Goal: Communication & Community: Ask a question

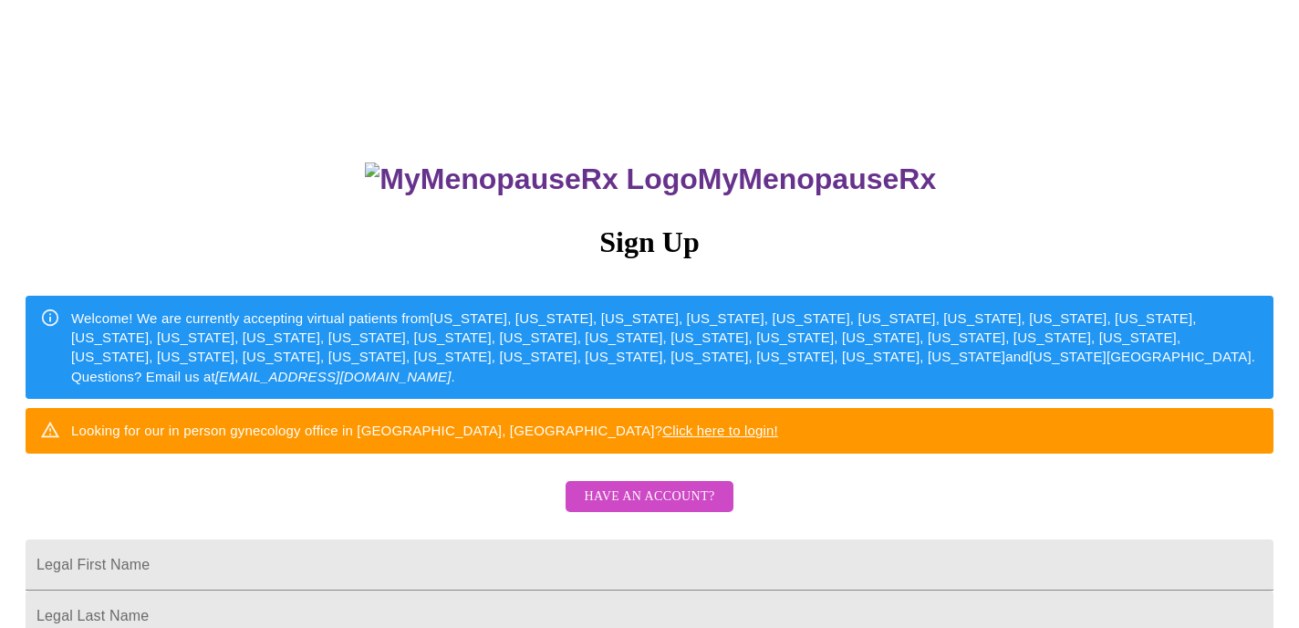
scroll to position [282, 0]
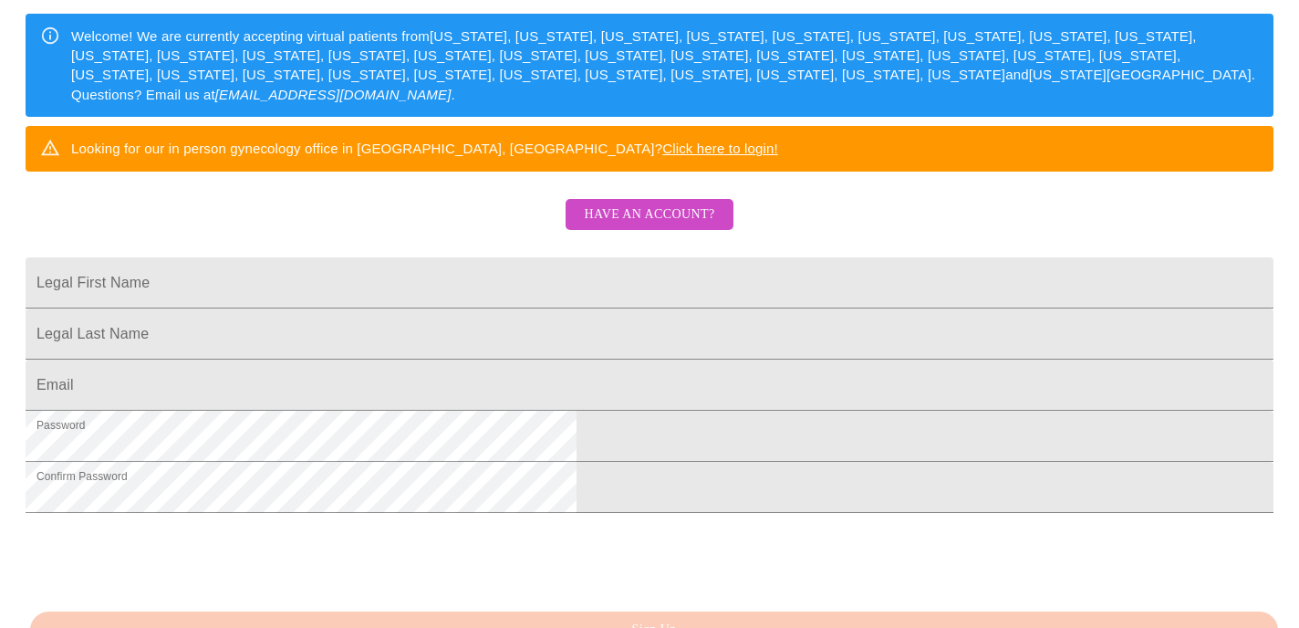
click at [628, 226] on span "Have an account?" at bounding box center [649, 214] width 130 height 23
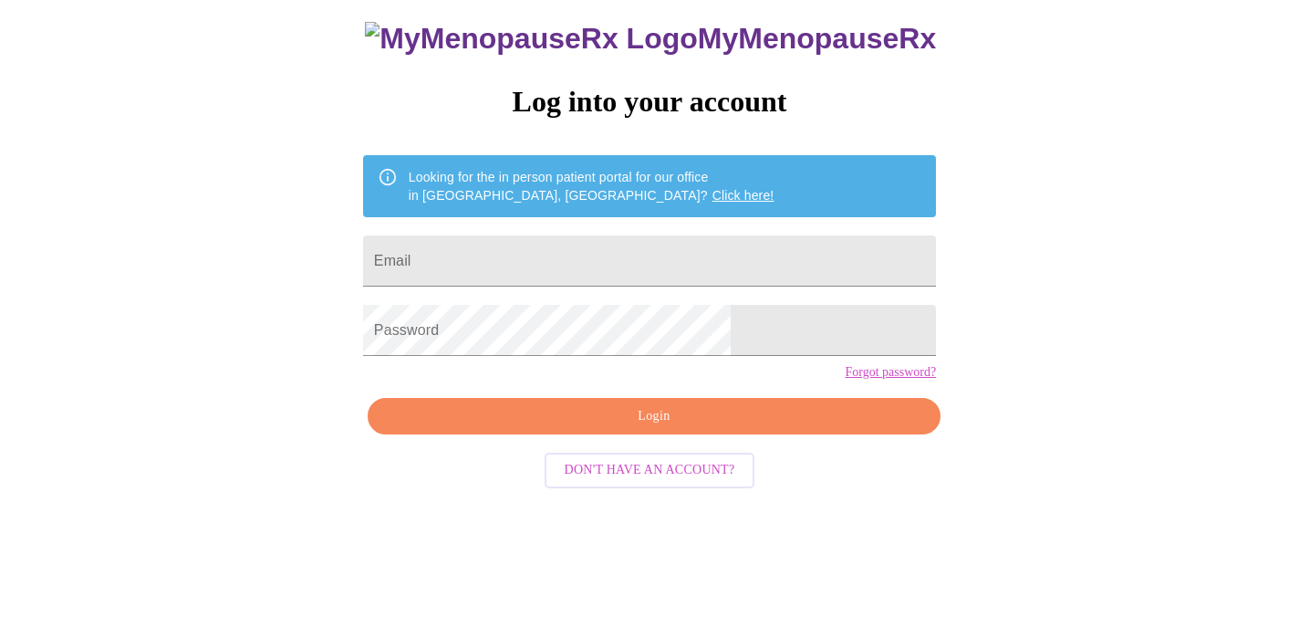
scroll to position [42, 0]
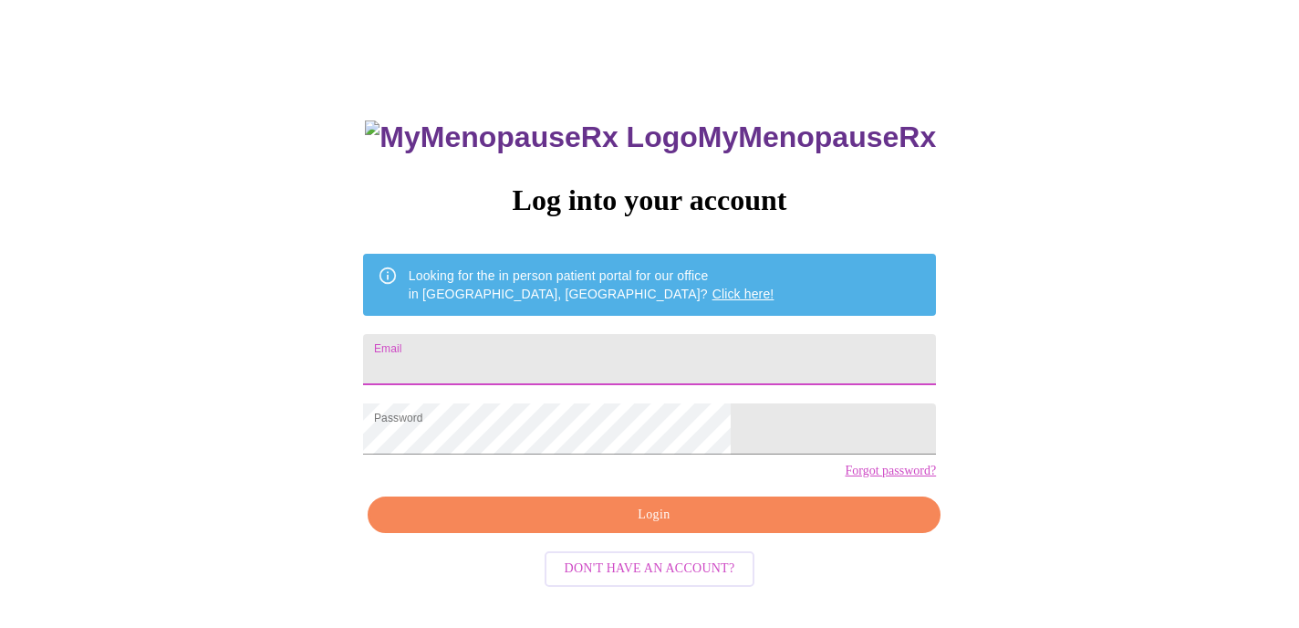
click at [532, 342] on input "Email" at bounding box center [649, 359] width 573 height 51
type input "[EMAIL_ADDRESS][DOMAIN_NAME]"
click at [576, 526] on span "Login" at bounding box center [654, 515] width 531 height 23
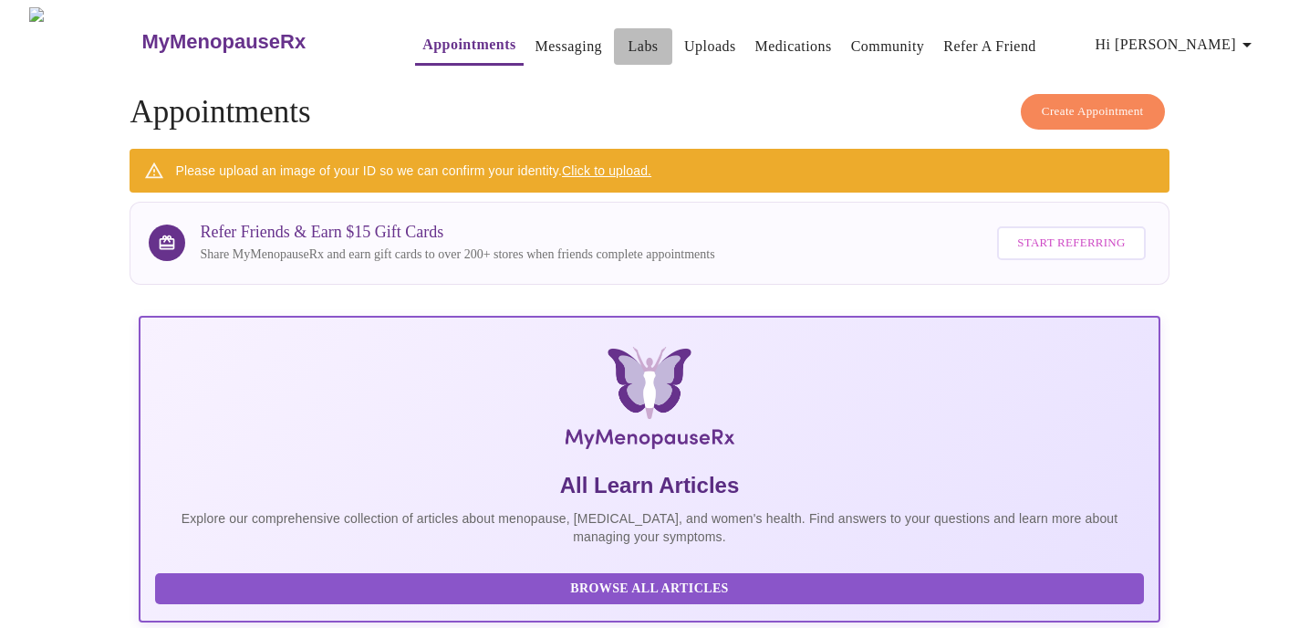
click at [628, 48] on link "Labs" at bounding box center [643, 47] width 30 height 26
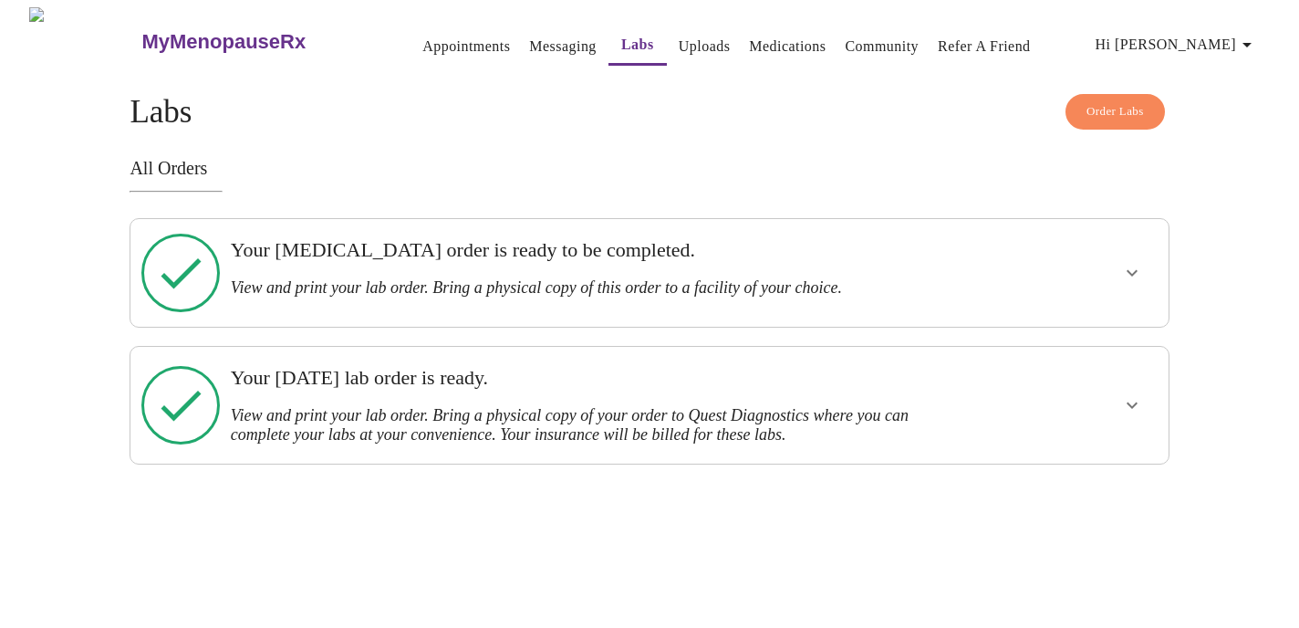
click at [536, 41] on link "Messaging" at bounding box center [562, 47] width 67 height 26
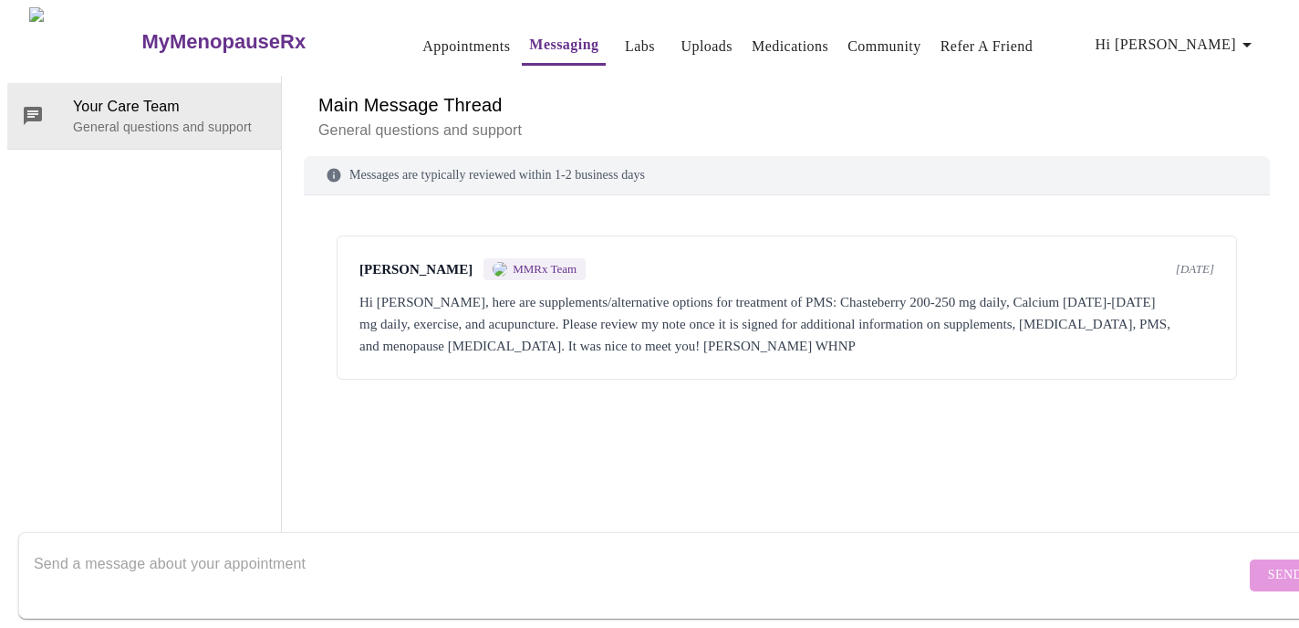
click at [683, 40] on link "Uploads" at bounding box center [706, 47] width 52 height 26
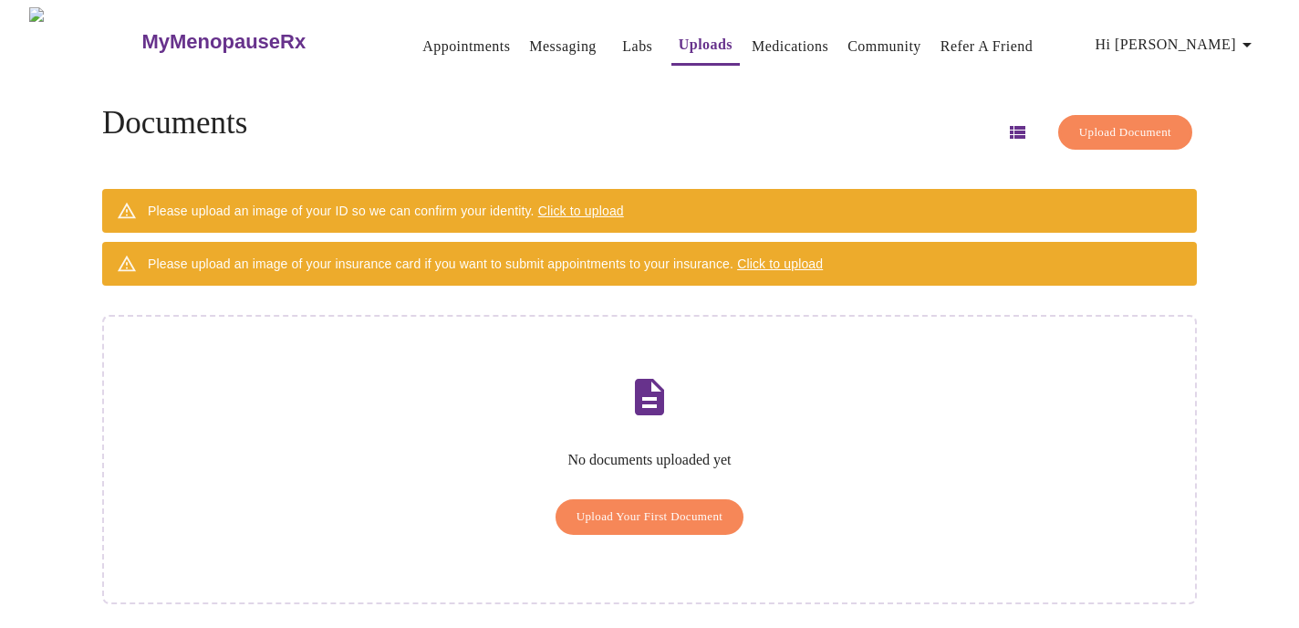
click at [635, 506] on span "Upload Your First Document" at bounding box center [649, 516] width 147 height 21
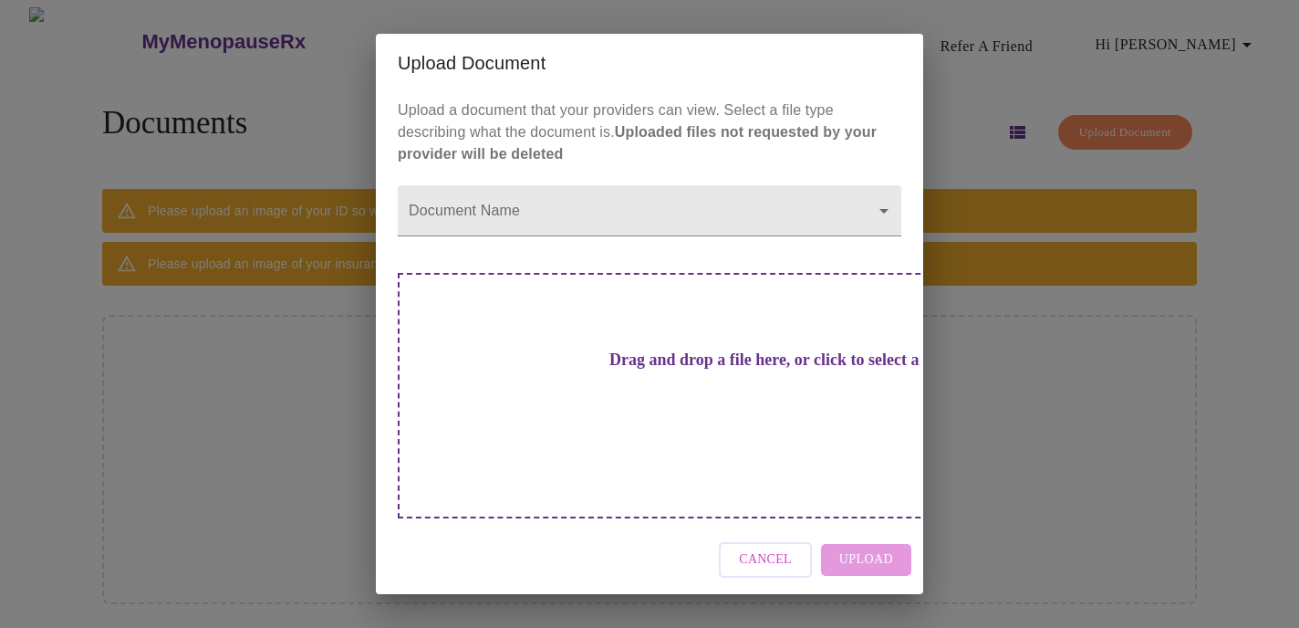
click at [617, 369] on h3 "Drag and drop a file here, or click to select a file" at bounding box center [777, 359] width 504 height 19
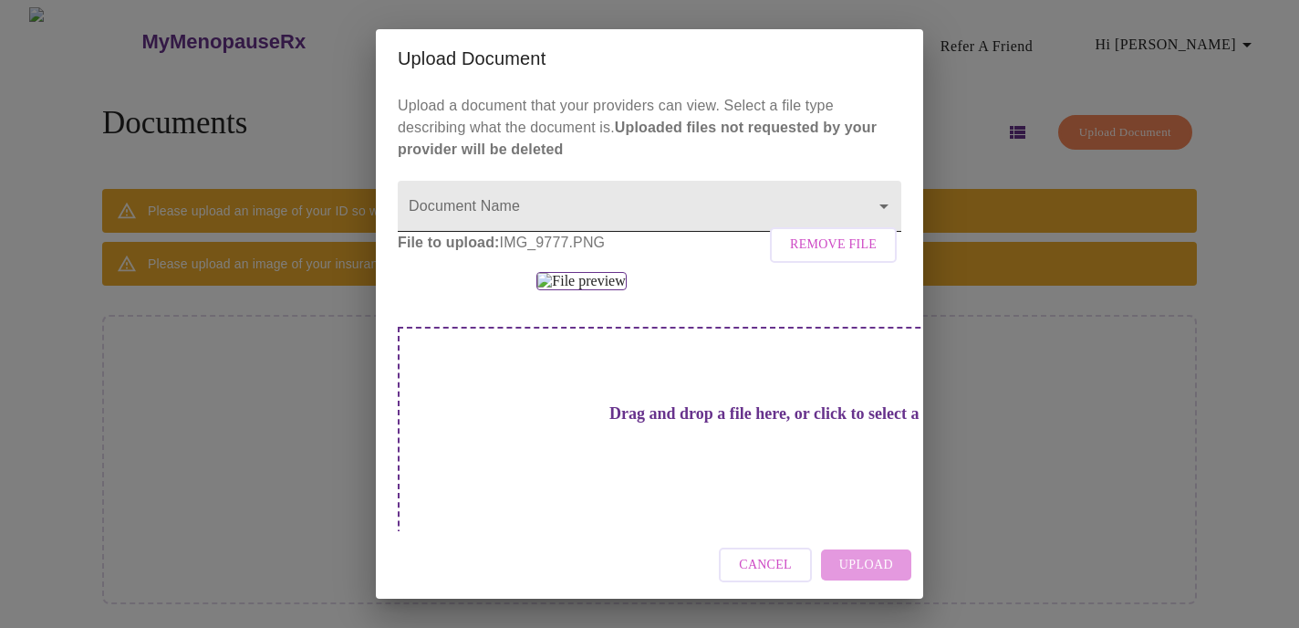
click at [854, 214] on body "MyMenopauseRx Appointments Messaging Labs Uploads Medications Community Refer a…" at bounding box center [649, 321] width 1284 height 628
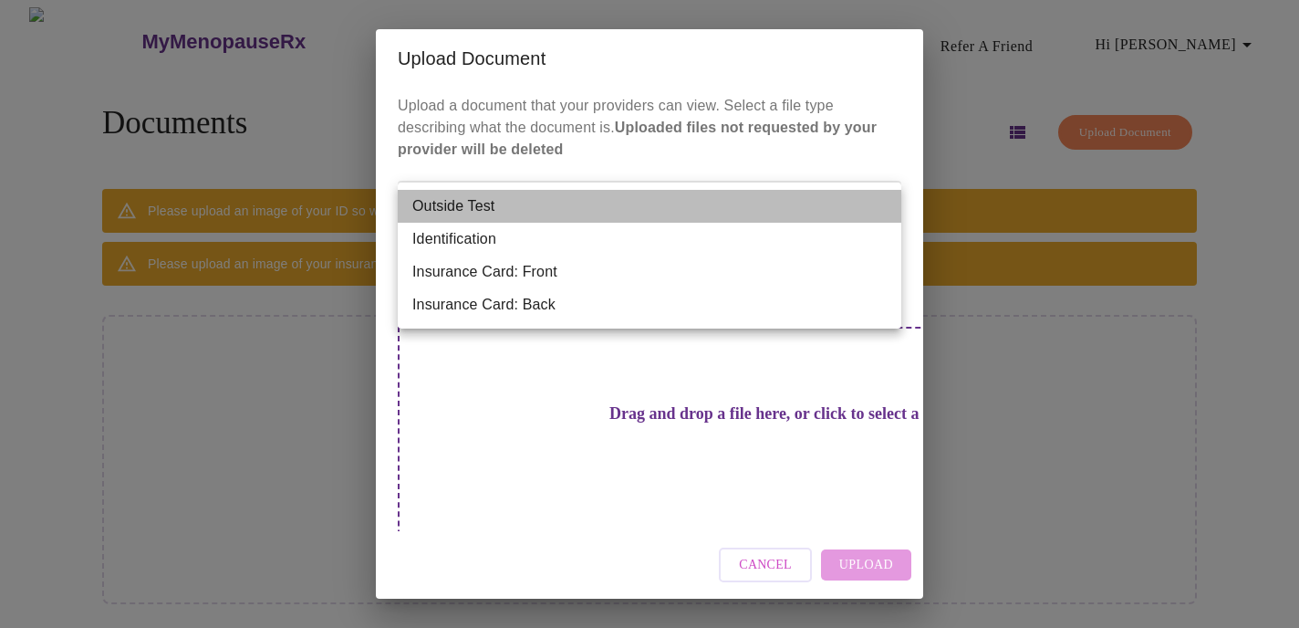
click at [725, 200] on li "Outside Test" at bounding box center [650, 206] width 504 height 33
type input "Outside Test"
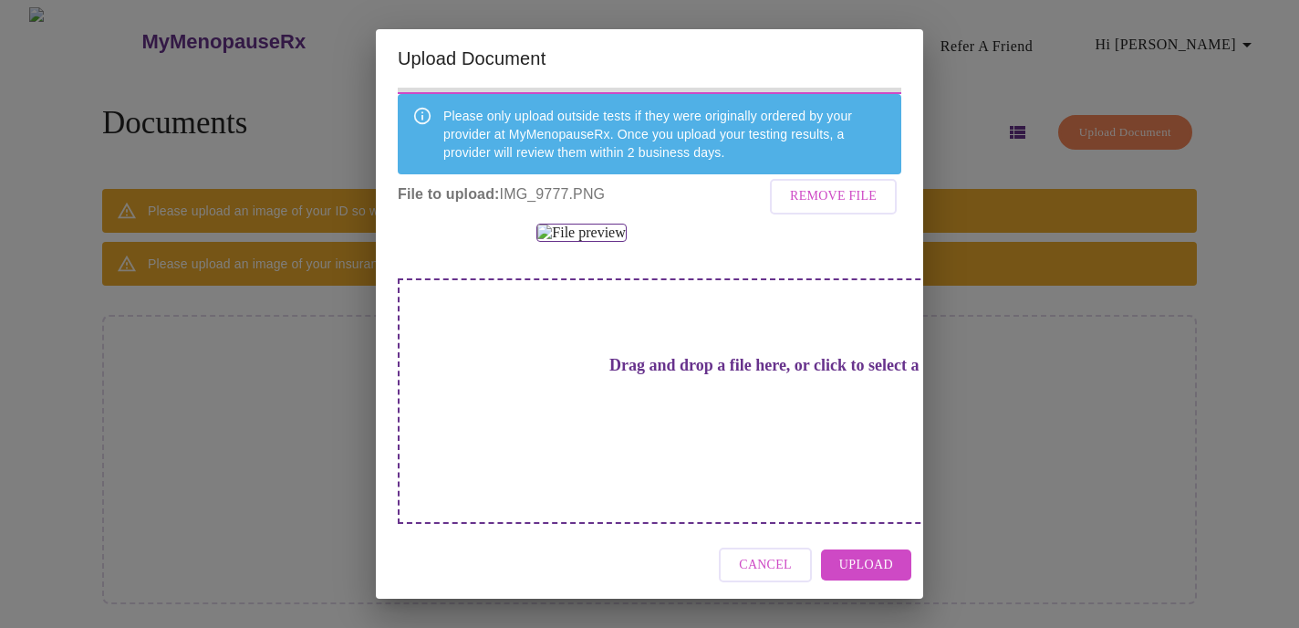
scroll to position [348, 0]
click at [628, 392] on div "Drag and drop a file here, or click to select a file" at bounding box center [777, 400] width 759 height 245
click at [603, 375] on h3 "Drag and drop a file here, or click to select a file" at bounding box center [777, 365] width 504 height 19
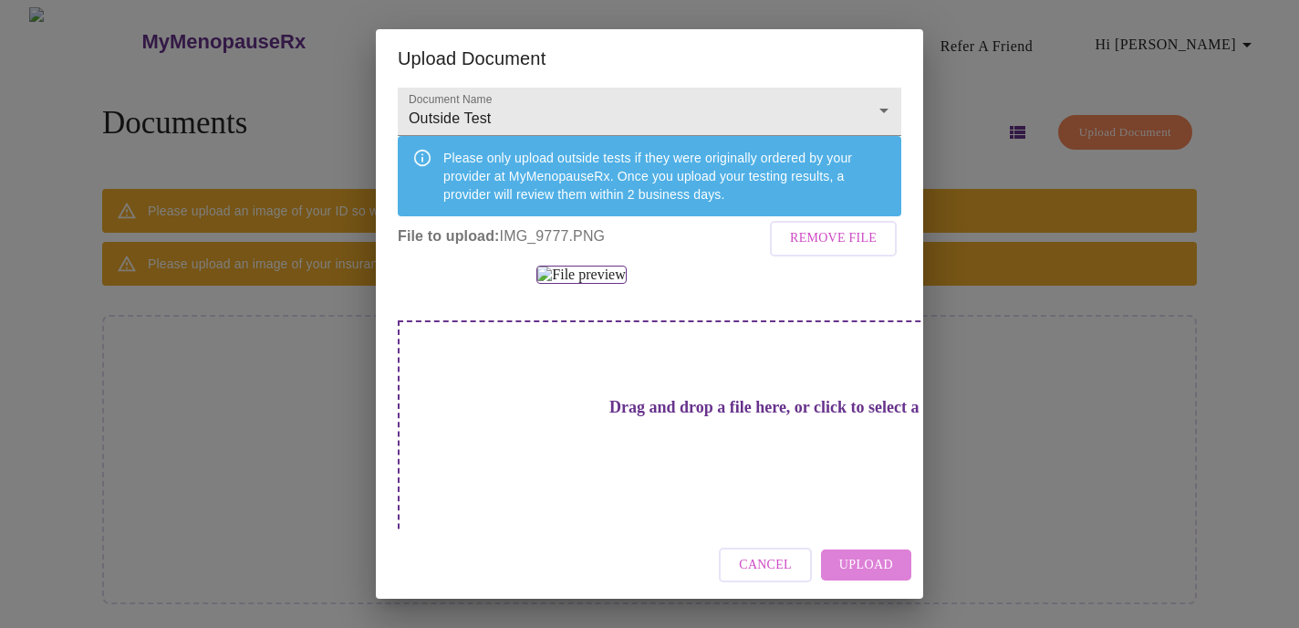
click at [864, 568] on span "Upload" at bounding box center [866, 565] width 54 height 23
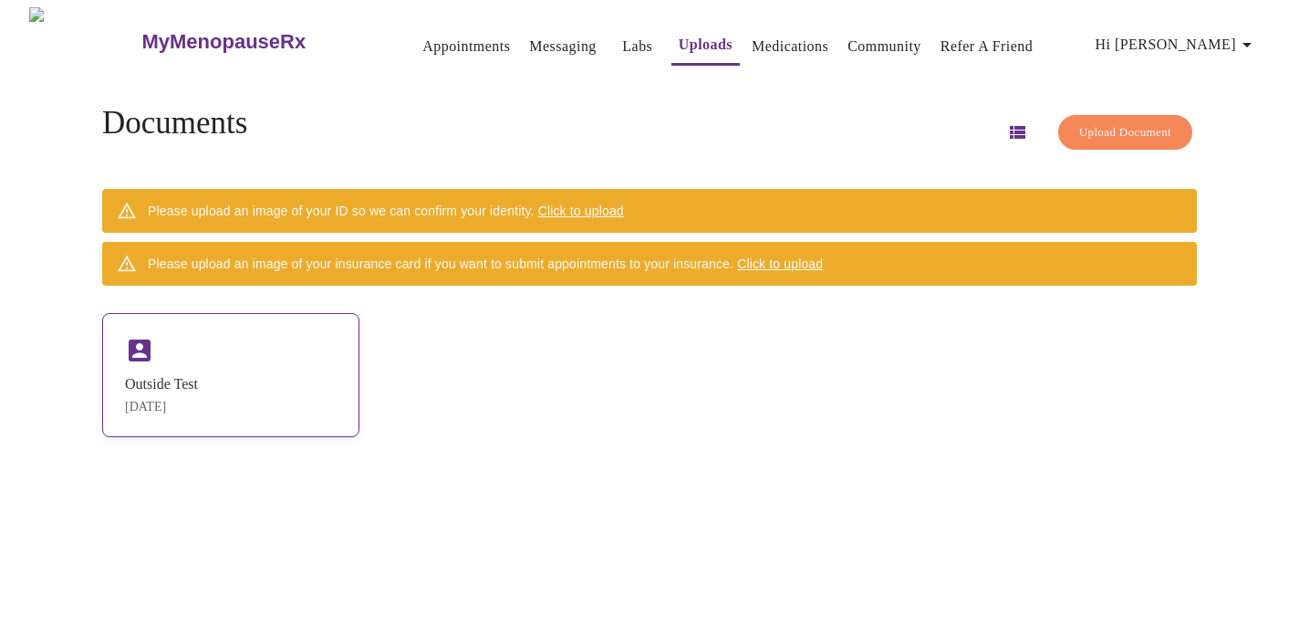
click at [291, 371] on div "Outside Test [DATE]" at bounding box center [230, 375] width 257 height 124
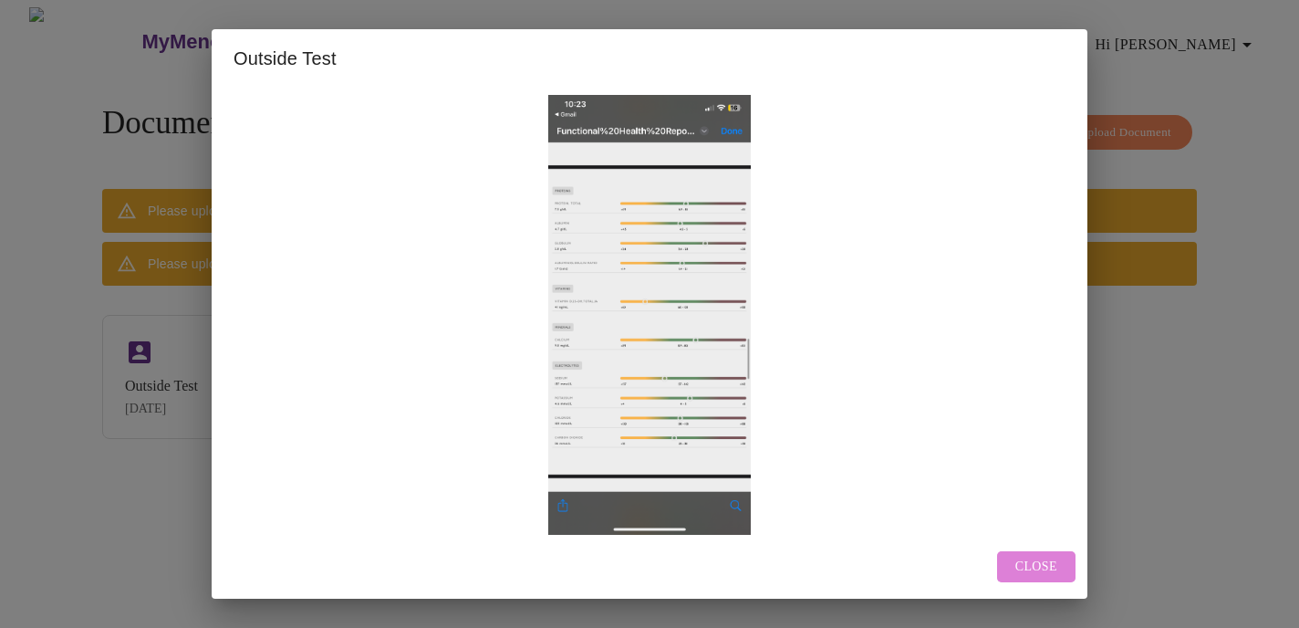
click at [1031, 570] on span "Close" at bounding box center [1036, 567] width 42 height 23
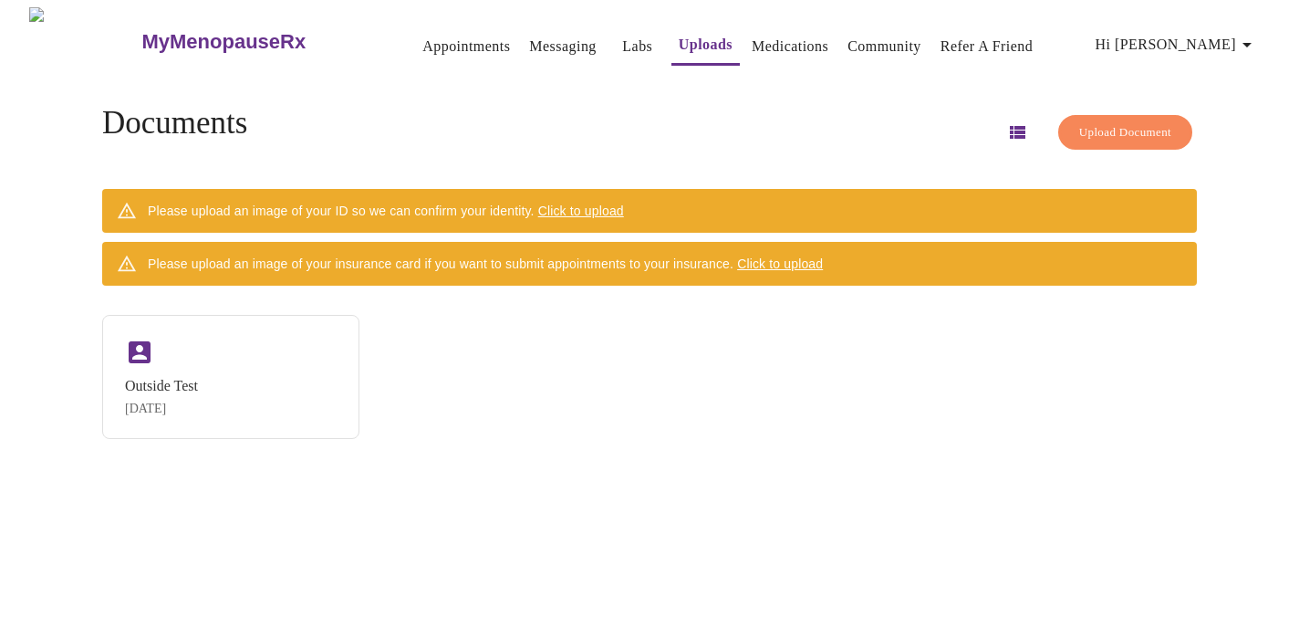
click at [1091, 130] on span "Upload Document" at bounding box center [1125, 132] width 92 height 21
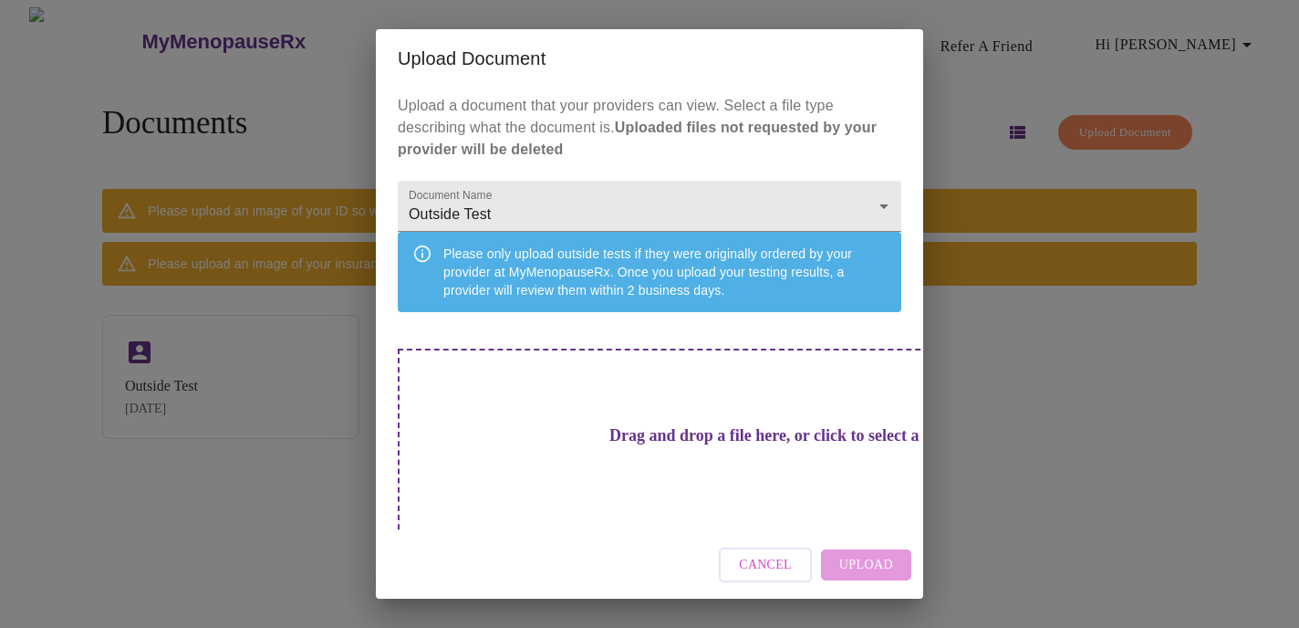
click at [629, 445] on h3 "Drag and drop a file here, or click to select a file" at bounding box center [777, 435] width 504 height 19
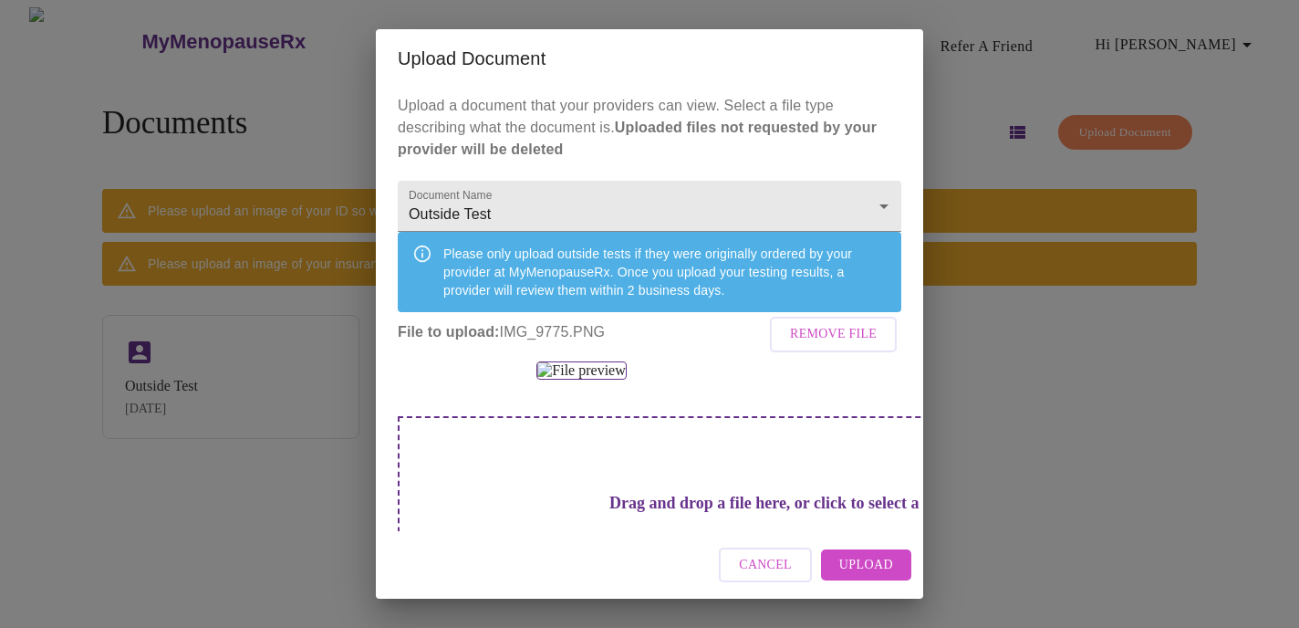
click at [861, 564] on span "Upload" at bounding box center [866, 565] width 54 height 23
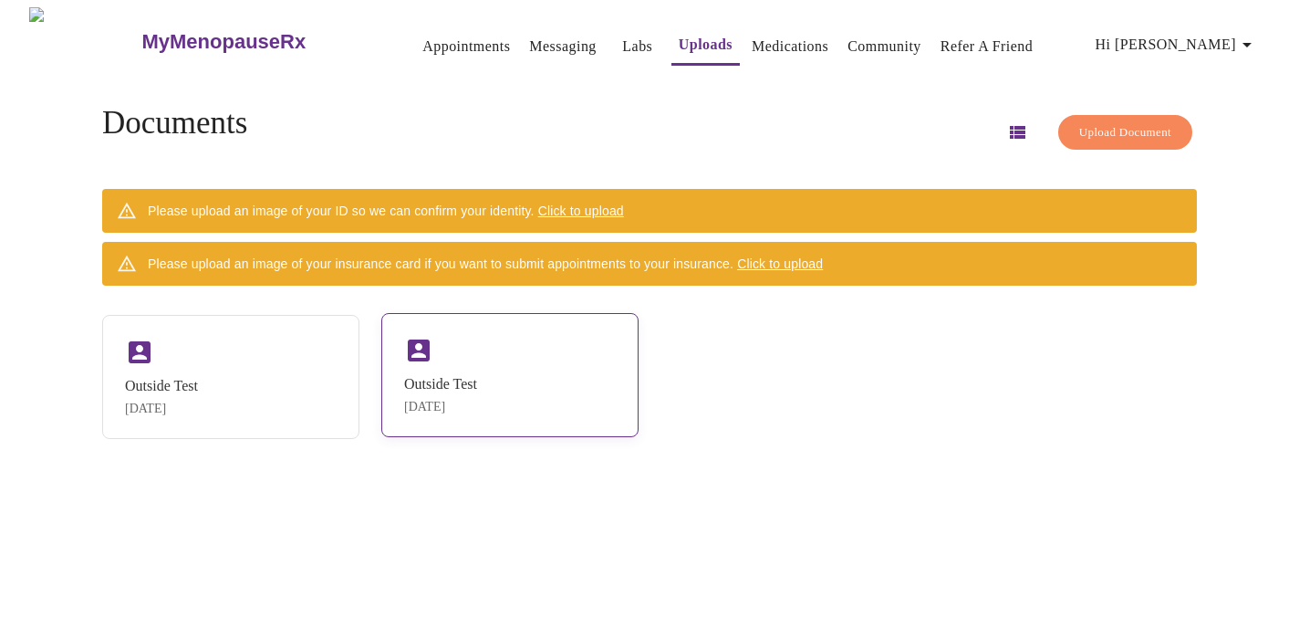
click at [486, 367] on div "Outside Test [DATE]" at bounding box center [509, 375] width 257 height 124
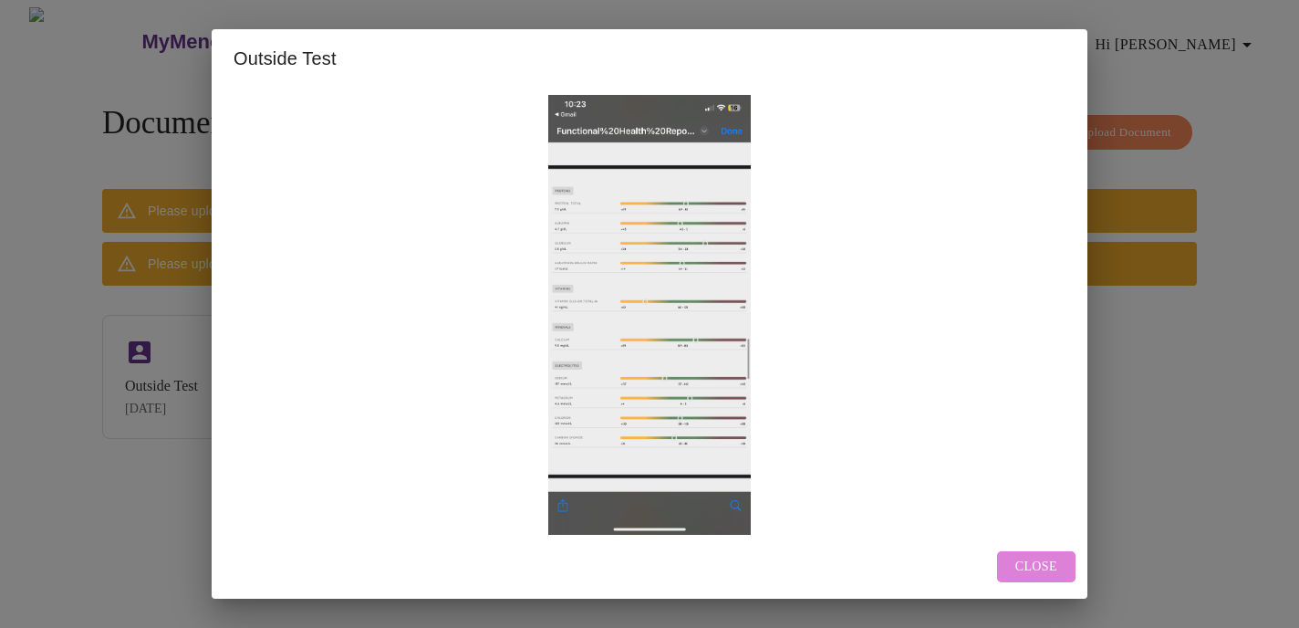
click at [1006, 566] on button "Close" at bounding box center [1036, 567] width 78 height 32
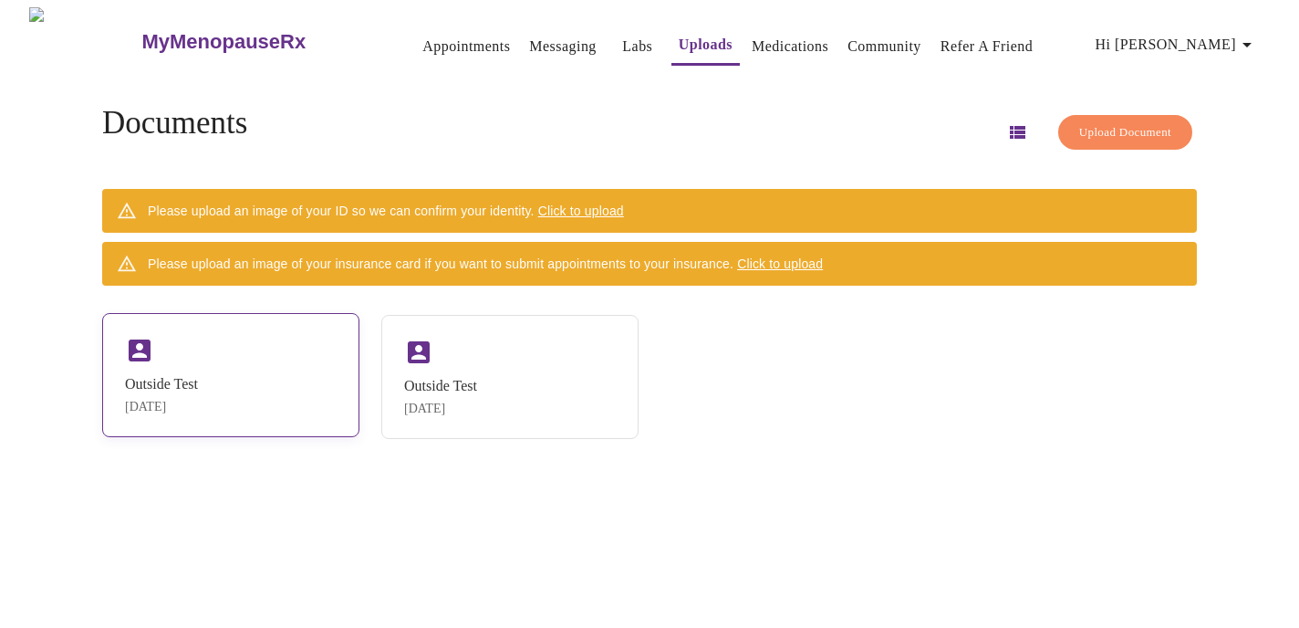
click at [262, 349] on div "Outside Test [DATE]" at bounding box center [230, 375] width 257 height 124
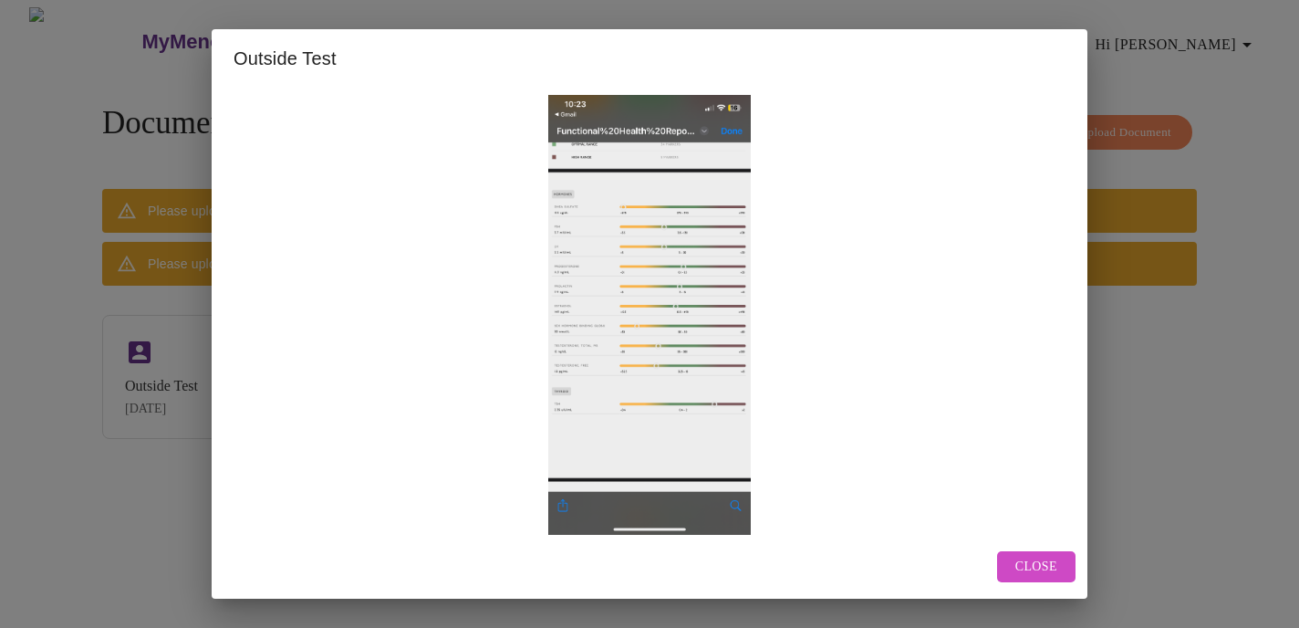
click at [1036, 560] on span "Close" at bounding box center [1036, 567] width 42 height 23
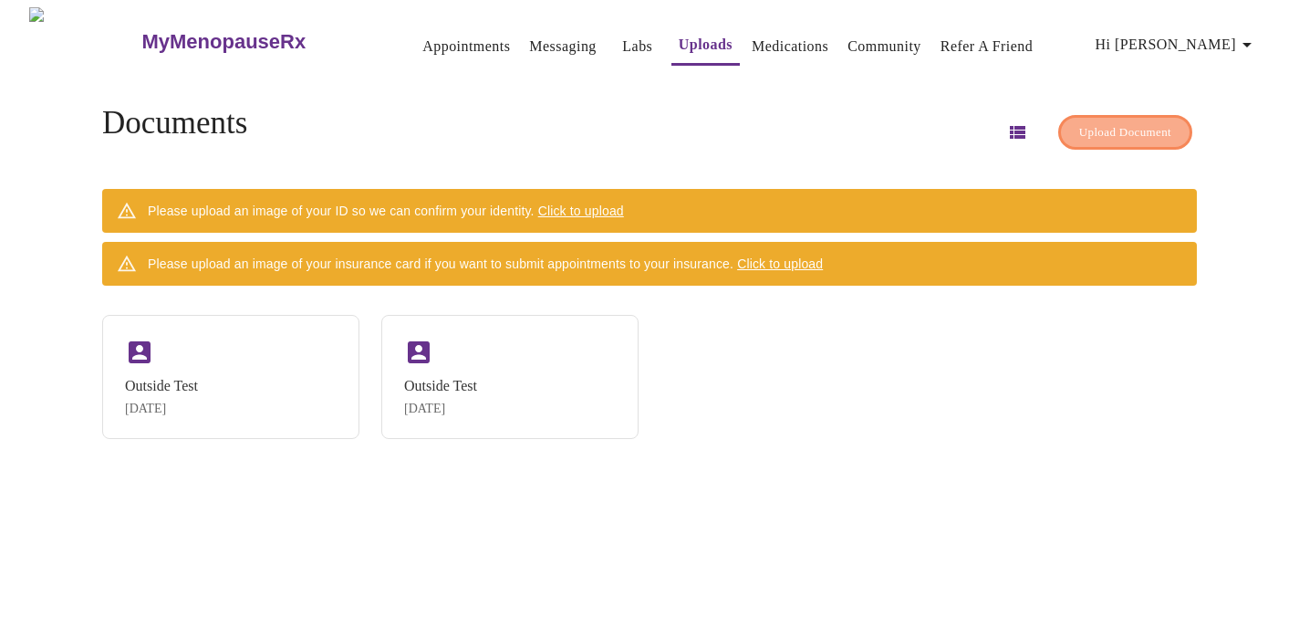
click at [1079, 124] on span "Upload Document" at bounding box center [1125, 132] width 92 height 21
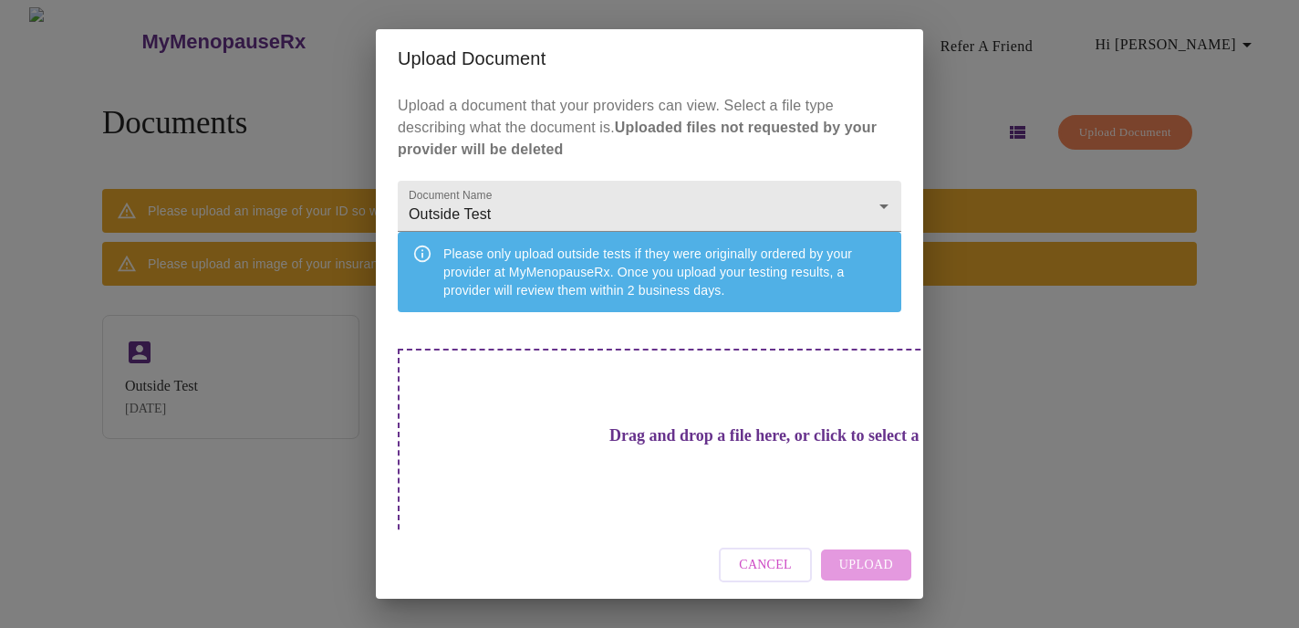
click at [642, 445] on h3 "Drag and drop a file here, or click to select a file" at bounding box center [777, 435] width 504 height 19
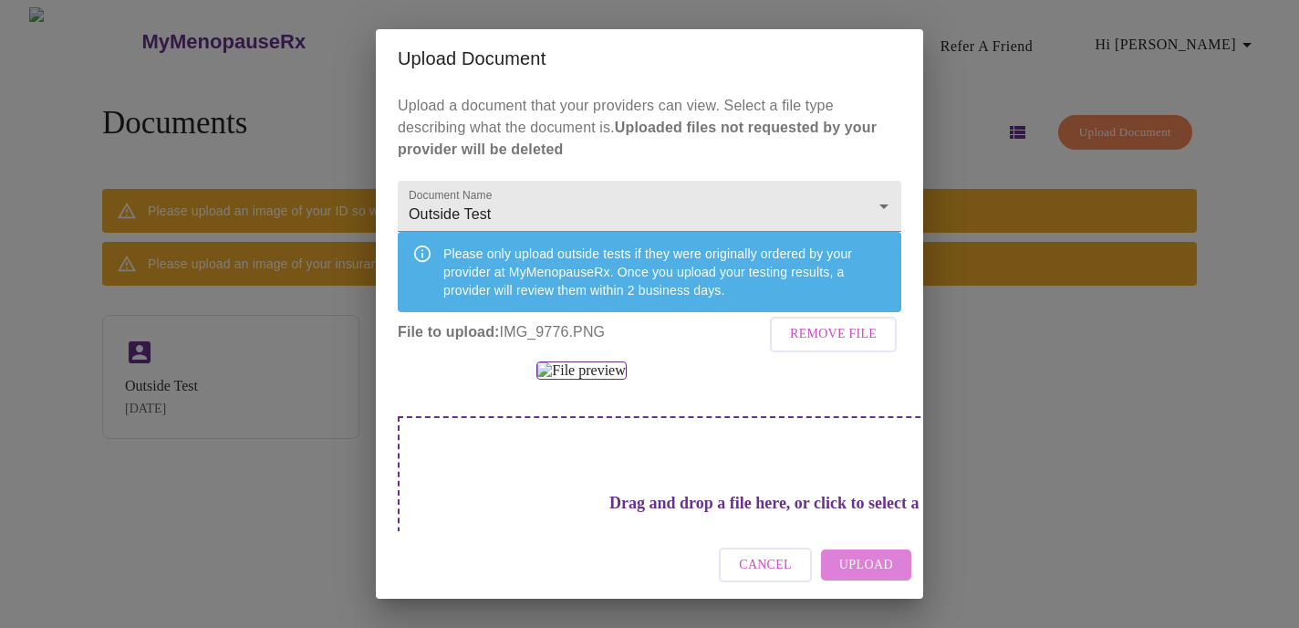
click at [850, 571] on span "Upload" at bounding box center [866, 565] width 54 height 23
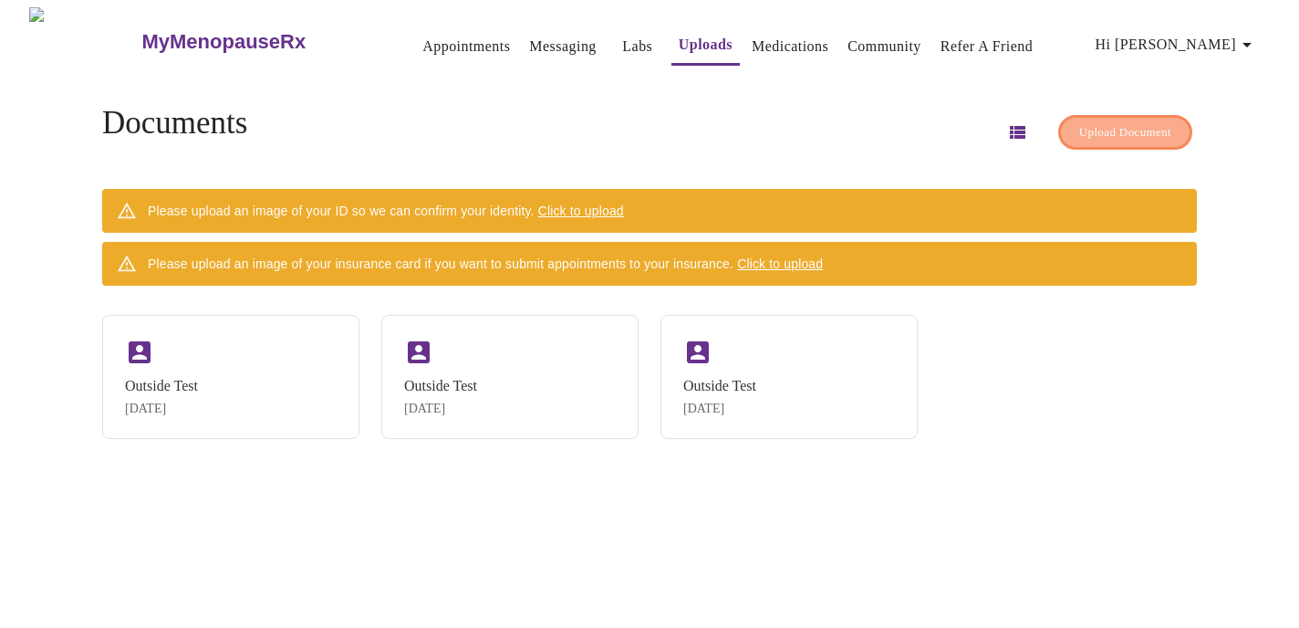
click at [1081, 133] on span "Upload Document" at bounding box center [1125, 132] width 92 height 21
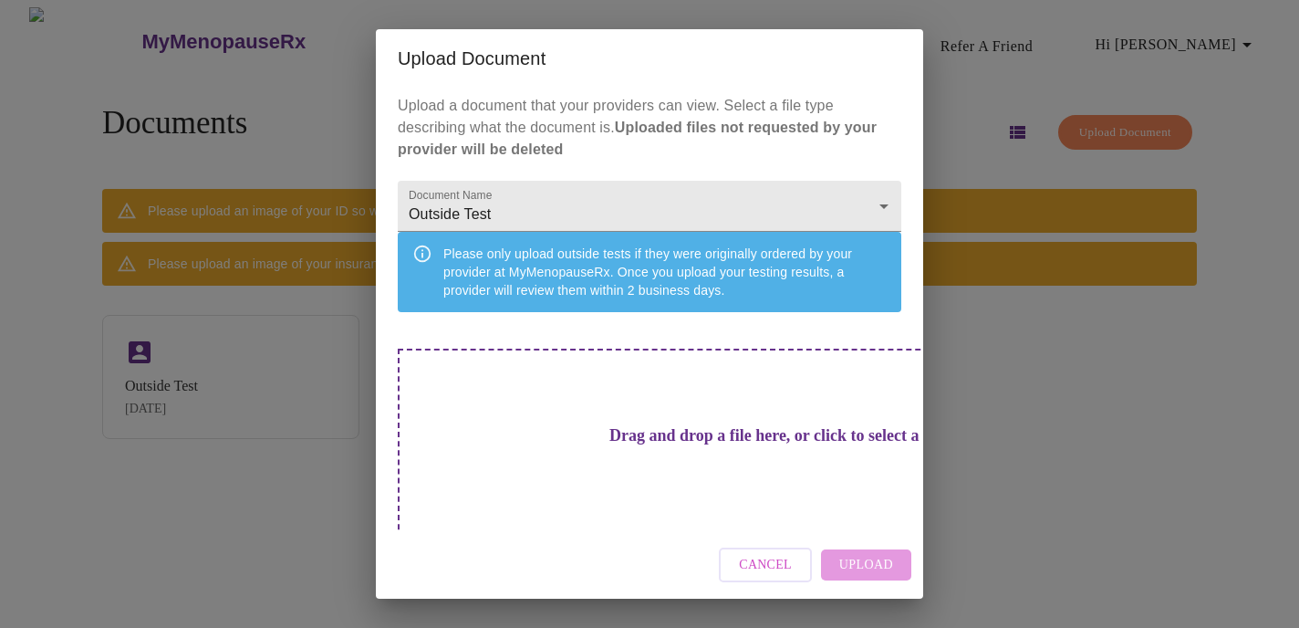
click at [653, 445] on h3 "Drag and drop a file here, or click to select a file" at bounding box center [777, 435] width 504 height 19
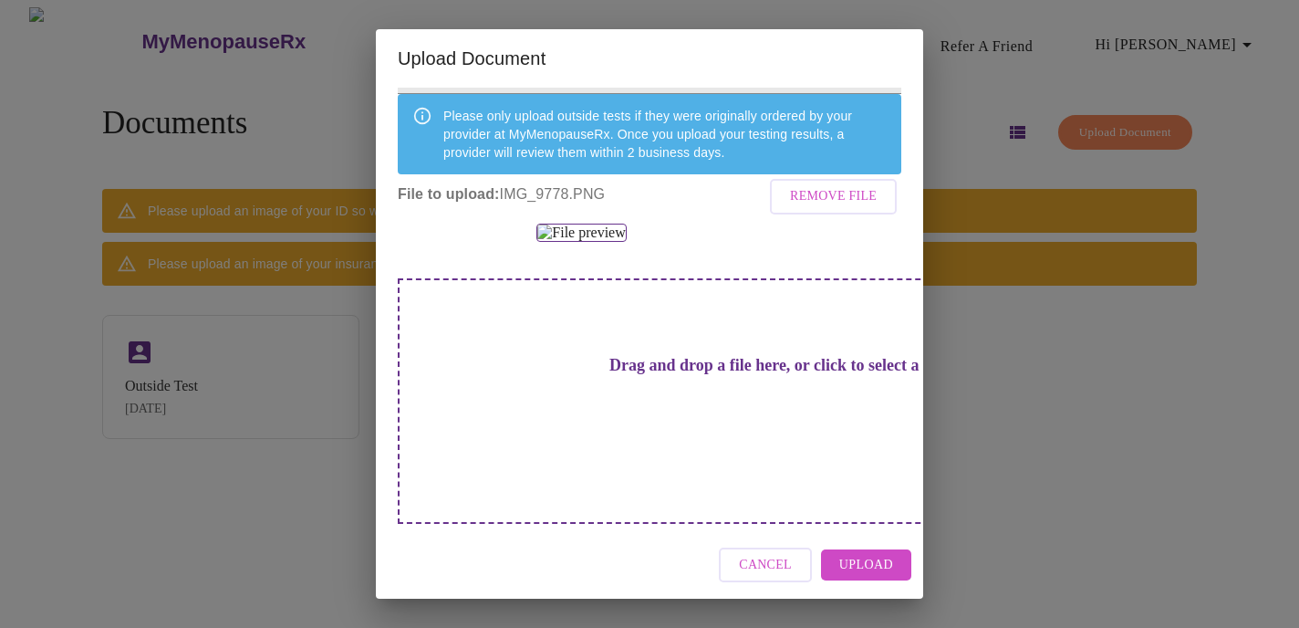
scroll to position [348, 0]
click at [861, 558] on span "Upload" at bounding box center [866, 565] width 54 height 23
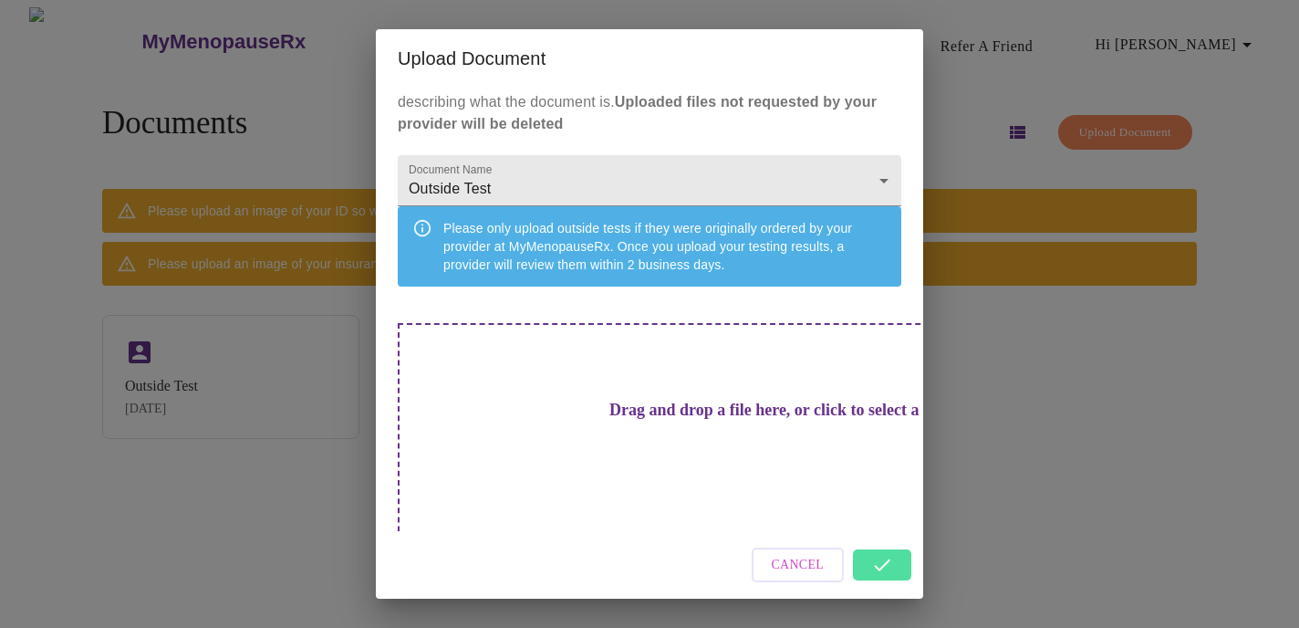
scroll to position [0, 0]
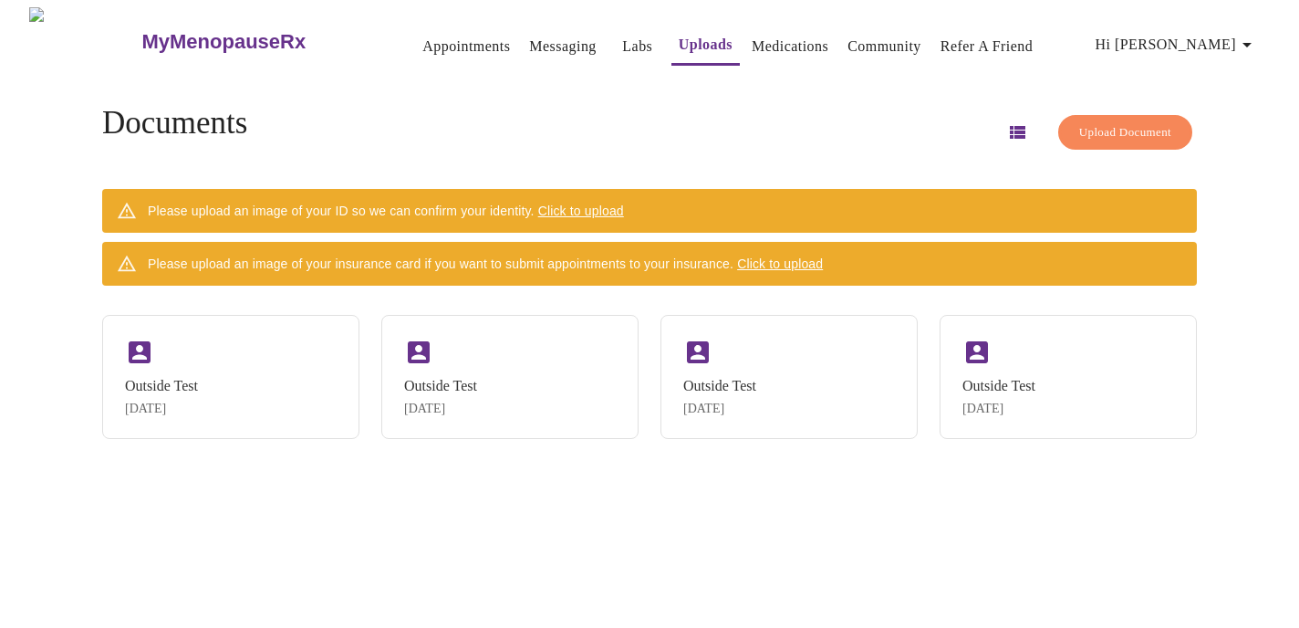
click at [1079, 122] on span "Upload Document" at bounding box center [1125, 132] width 92 height 21
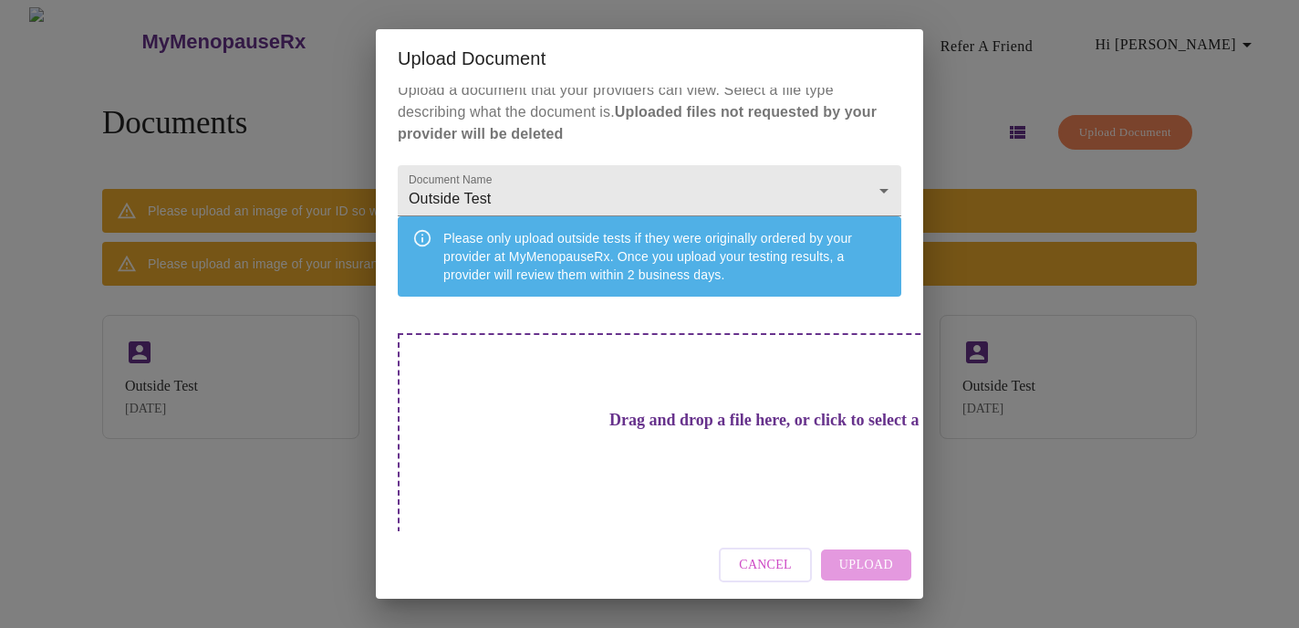
scroll to position [26, 0]
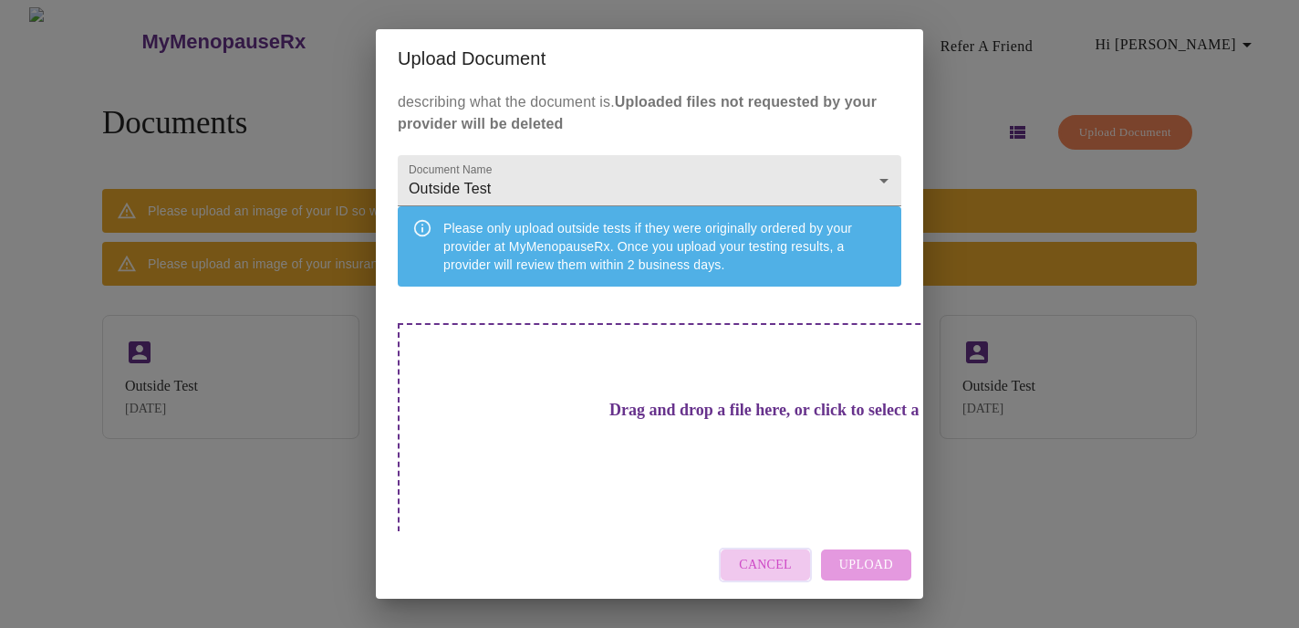
click at [767, 555] on span "Cancel" at bounding box center [765, 565] width 53 height 23
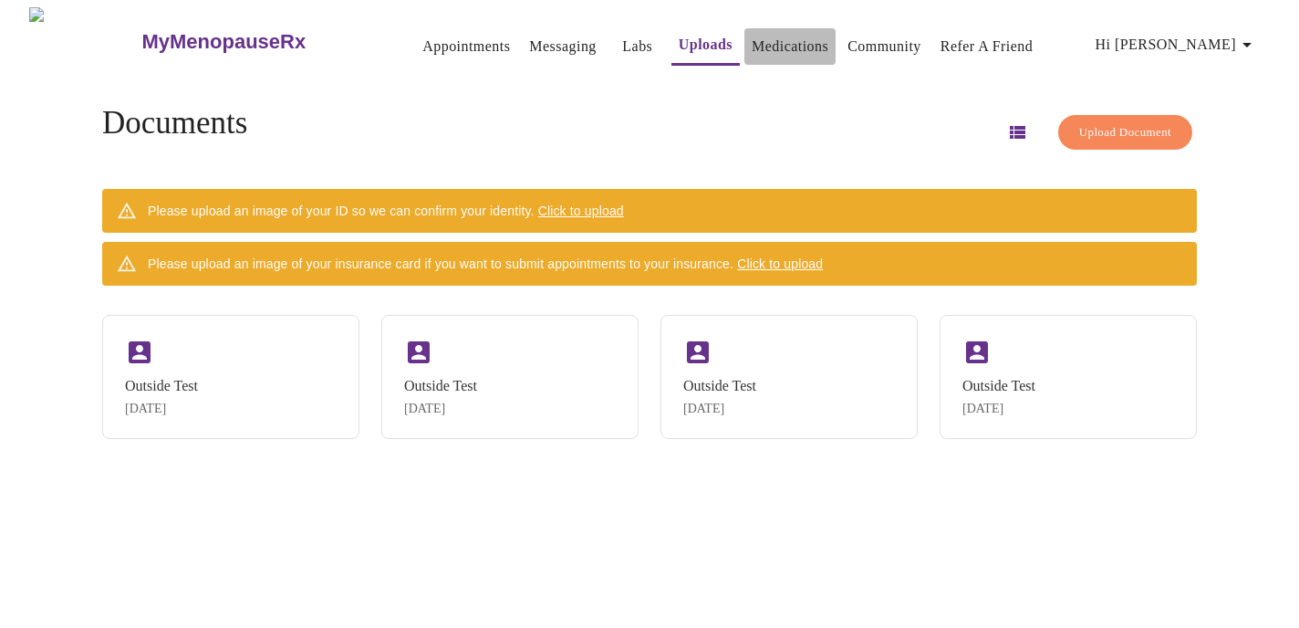
click at [763, 49] on link "Medications" at bounding box center [790, 47] width 77 height 26
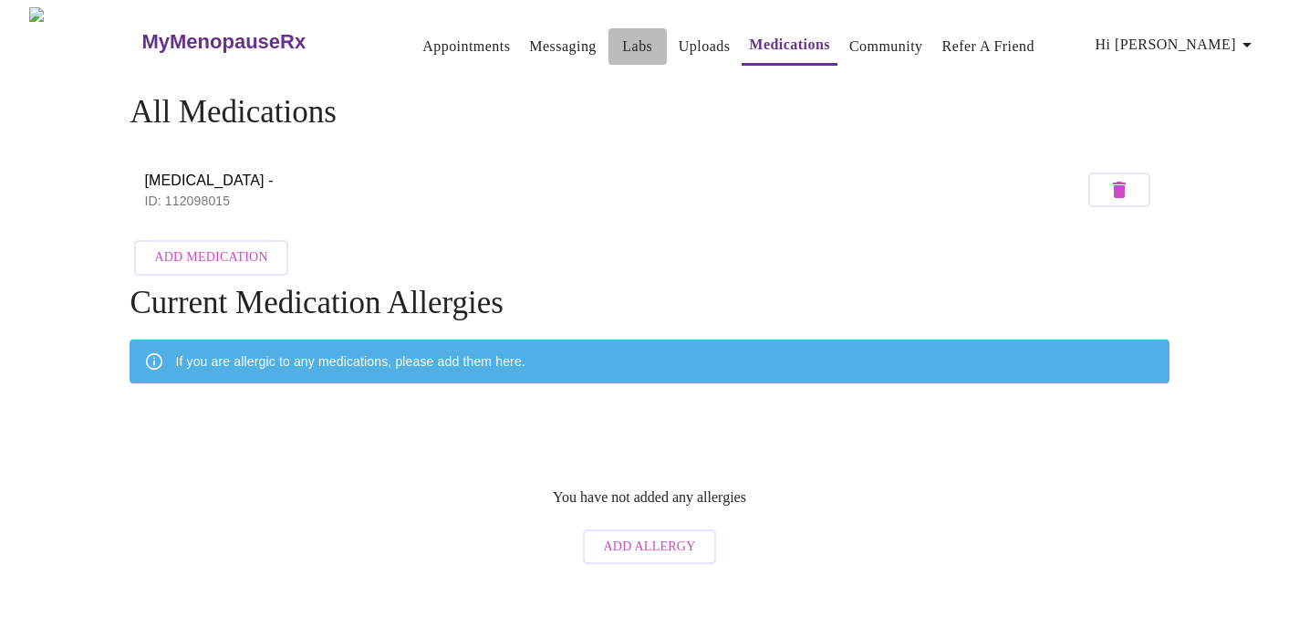
click at [622, 41] on link "Labs" at bounding box center [637, 47] width 30 height 26
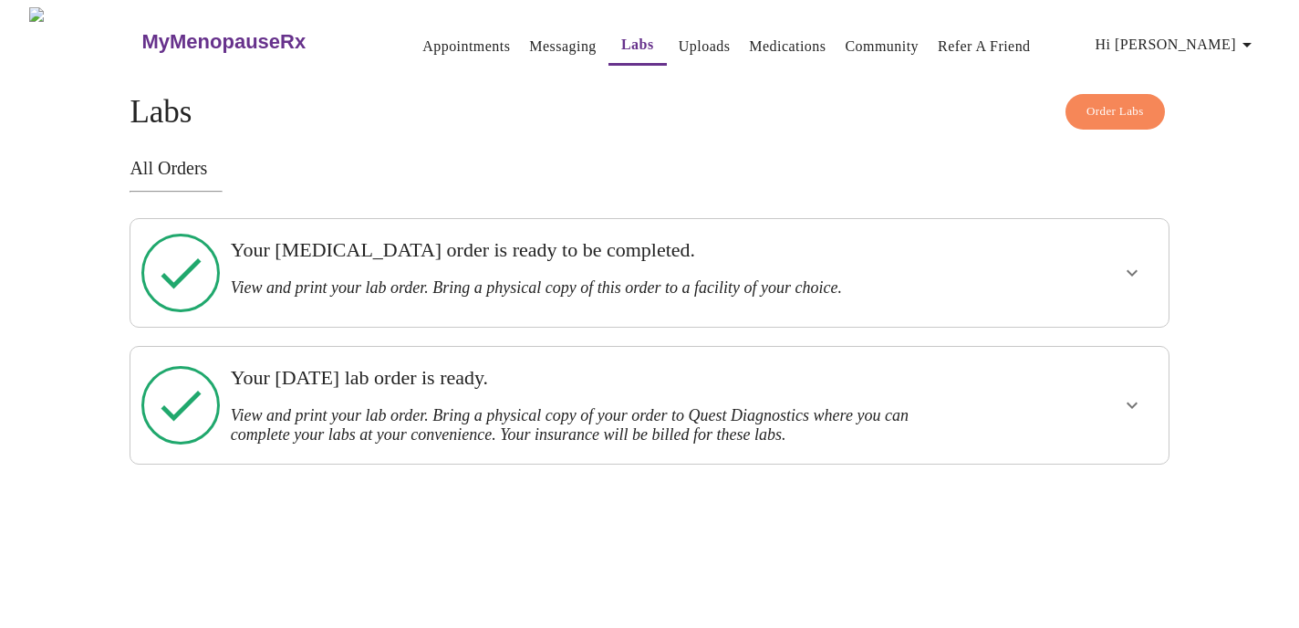
click at [1127, 270] on icon "show more" at bounding box center [1132, 273] width 11 height 6
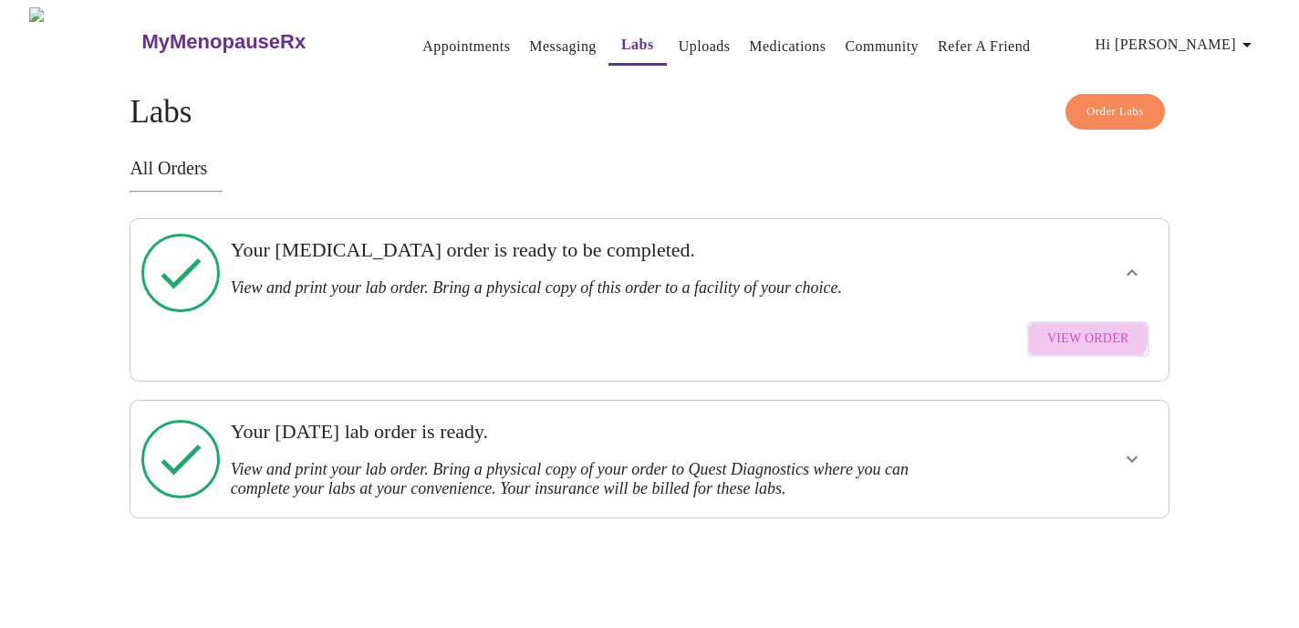
click at [1088, 327] on span "View Order" at bounding box center [1088, 338] width 82 height 23
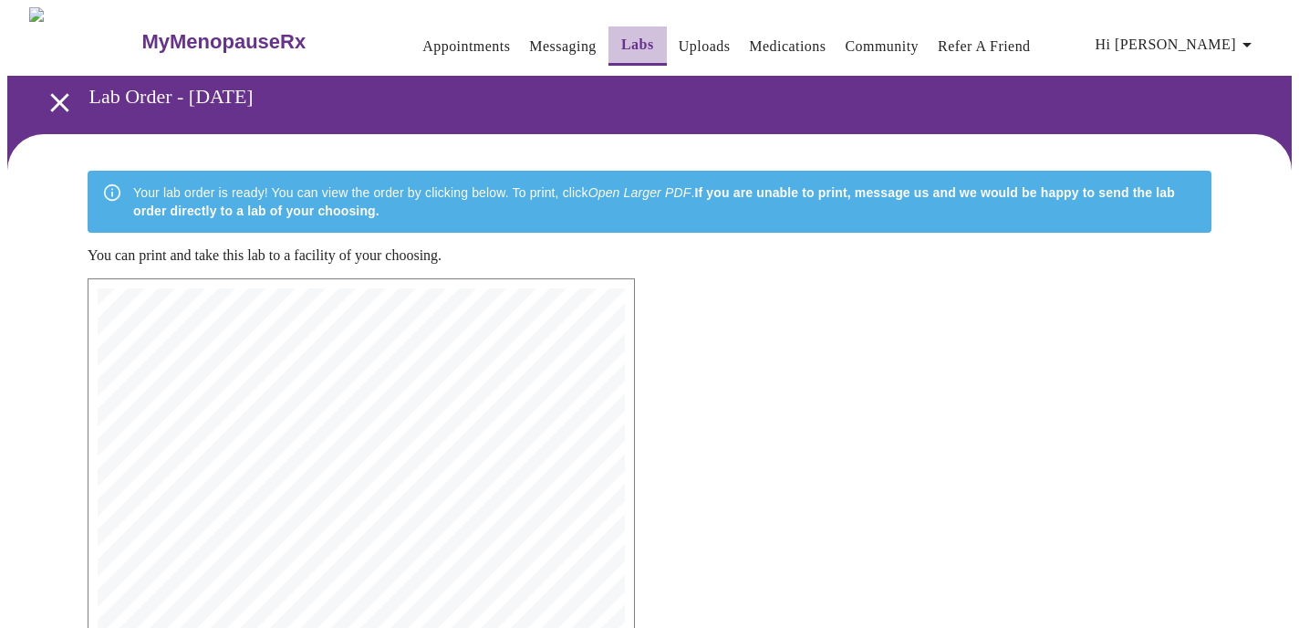
click at [621, 35] on link "Labs" at bounding box center [637, 45] width 33 height 26
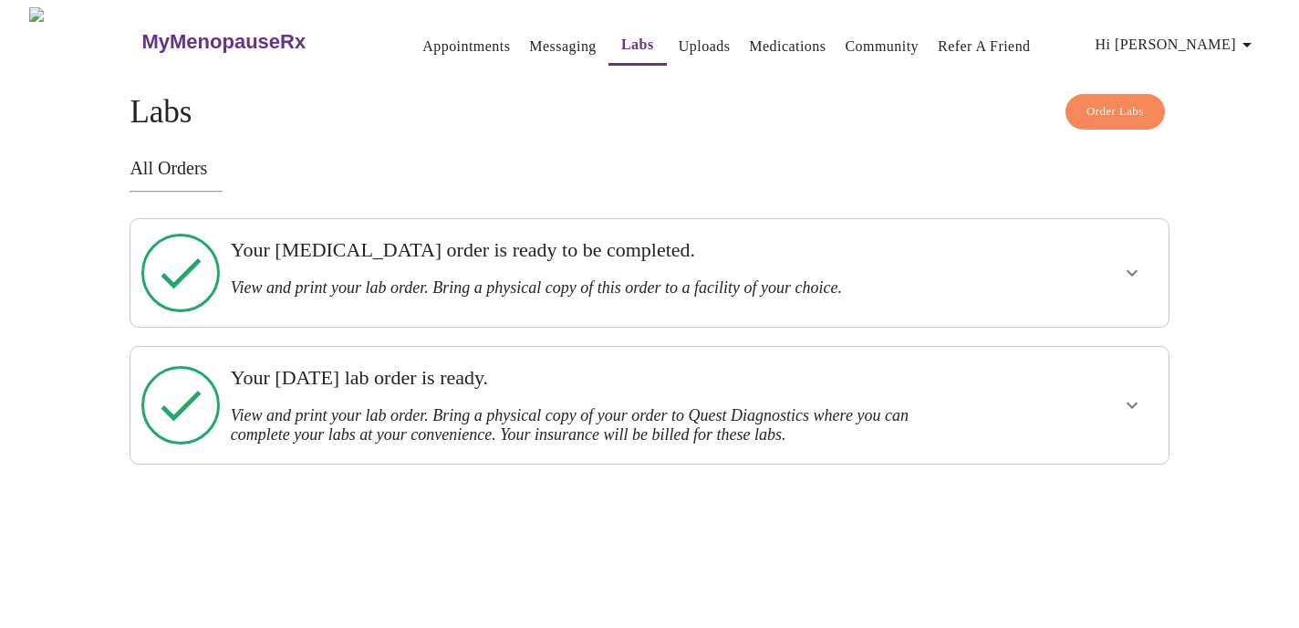
click at [631, 406] on h3 "View and print your lab order. Bring a physical copy of your order to Quest Dia…" at bounding box center [600, 425] width 738 height 38
click at [1138, 394] on icon "show more" at bounding box center [1132, 405] width 22 height 22
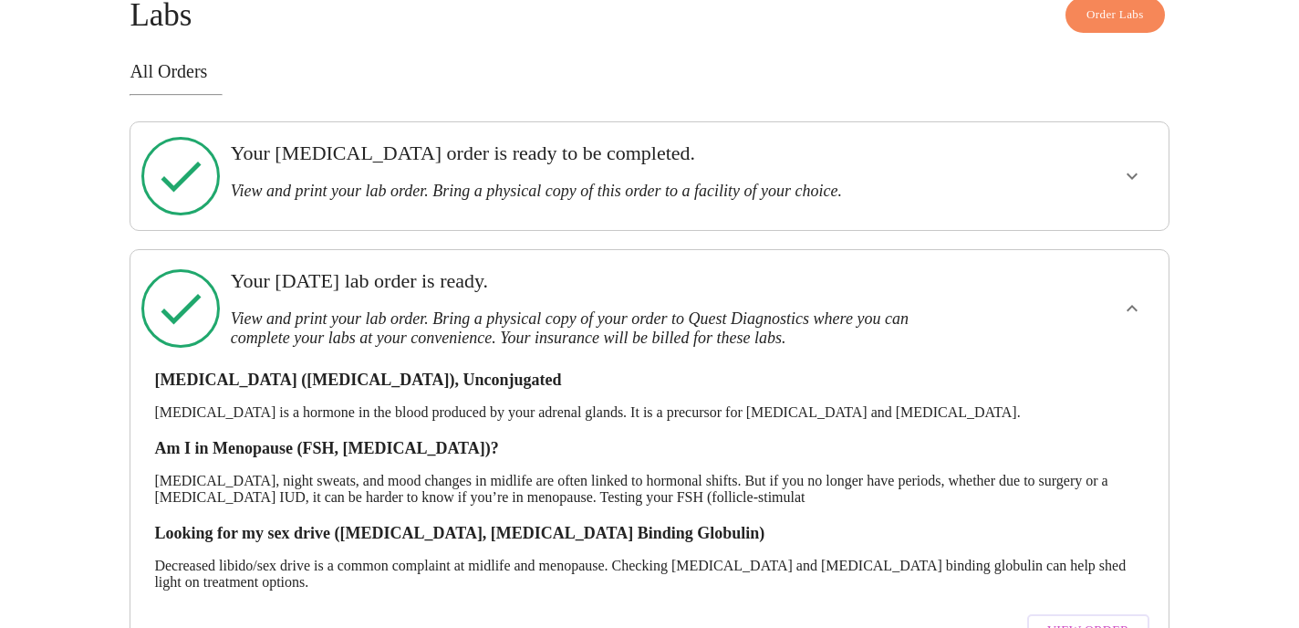
scroll to position [148, 0]
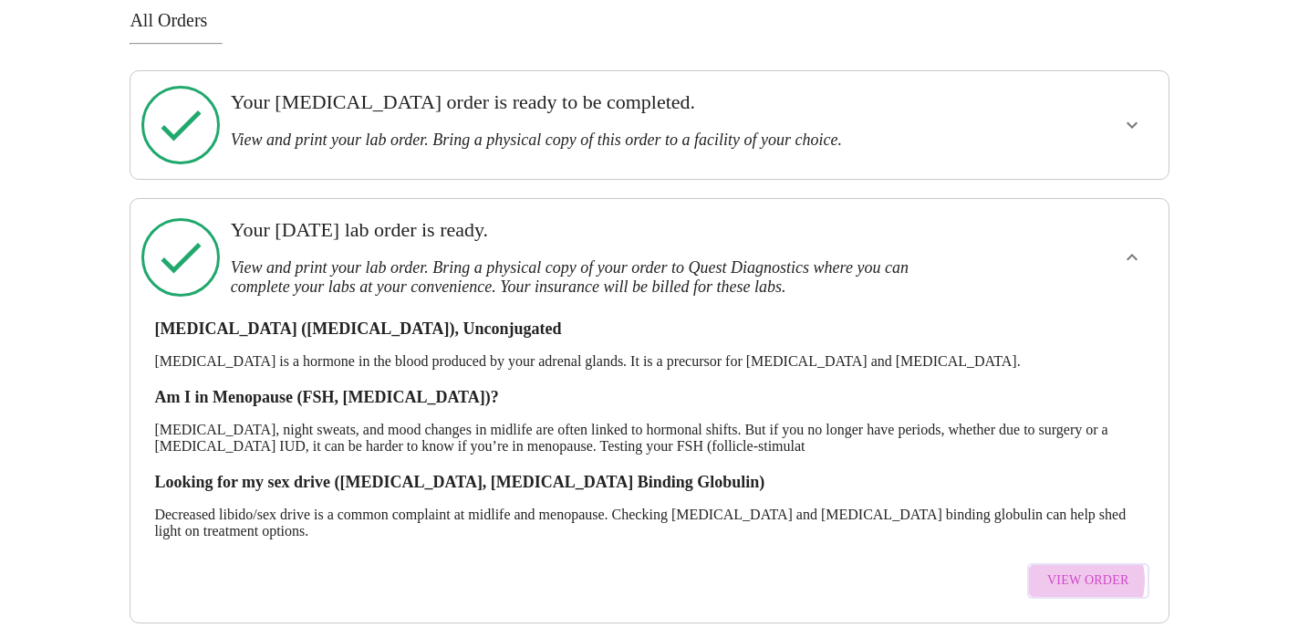
click at [1084, 569] on span "View Order" at bounding box center [1088, 580] width 82 height 23
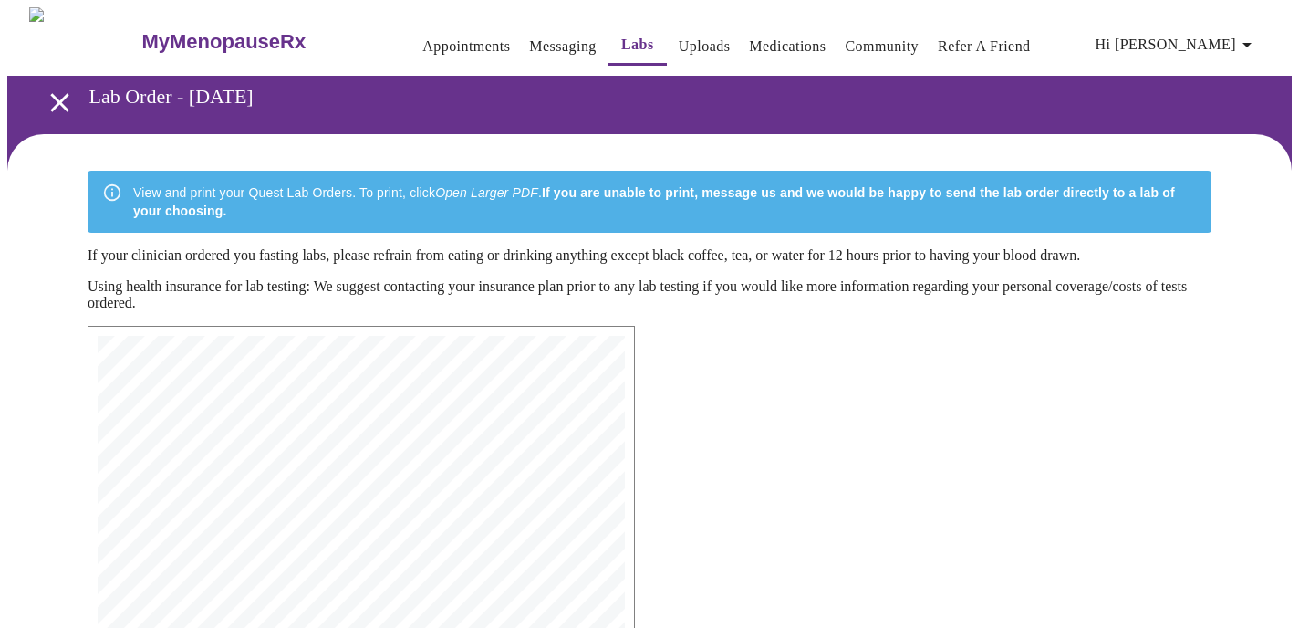
click at [529, 37] on link "Messaging" at bounding box center [562, 47] width 67 height 26
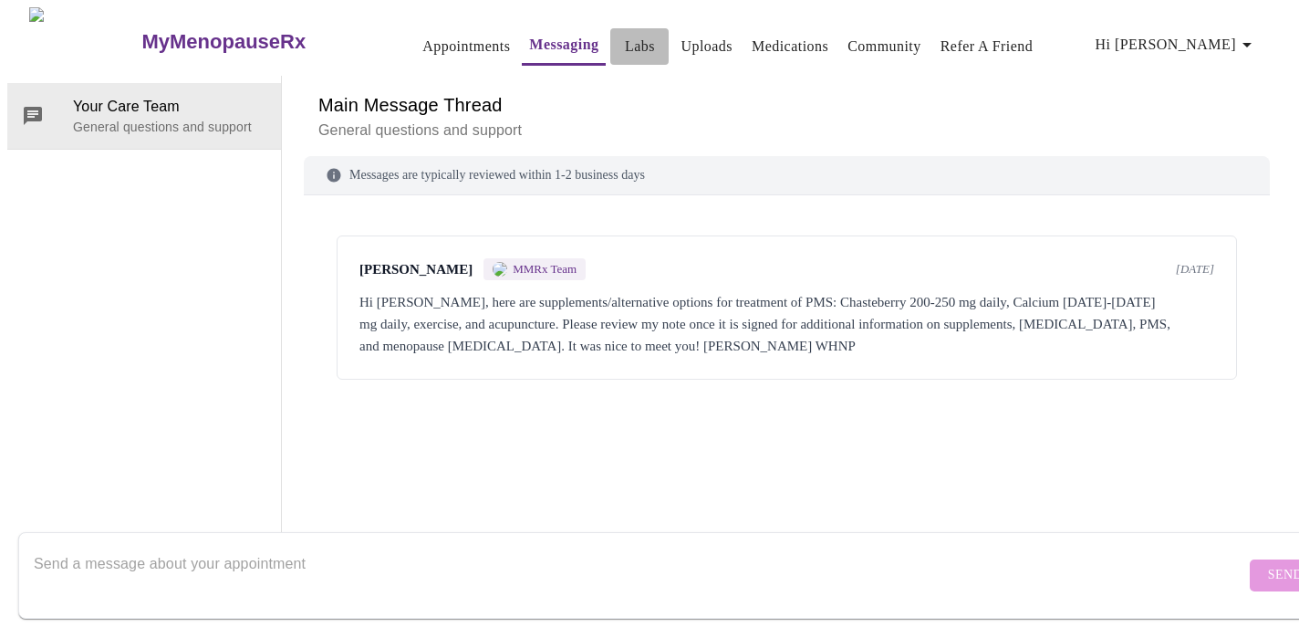
click at [625, 40] on link "Labs" at bounding box center [640, 47] width 30 height 26
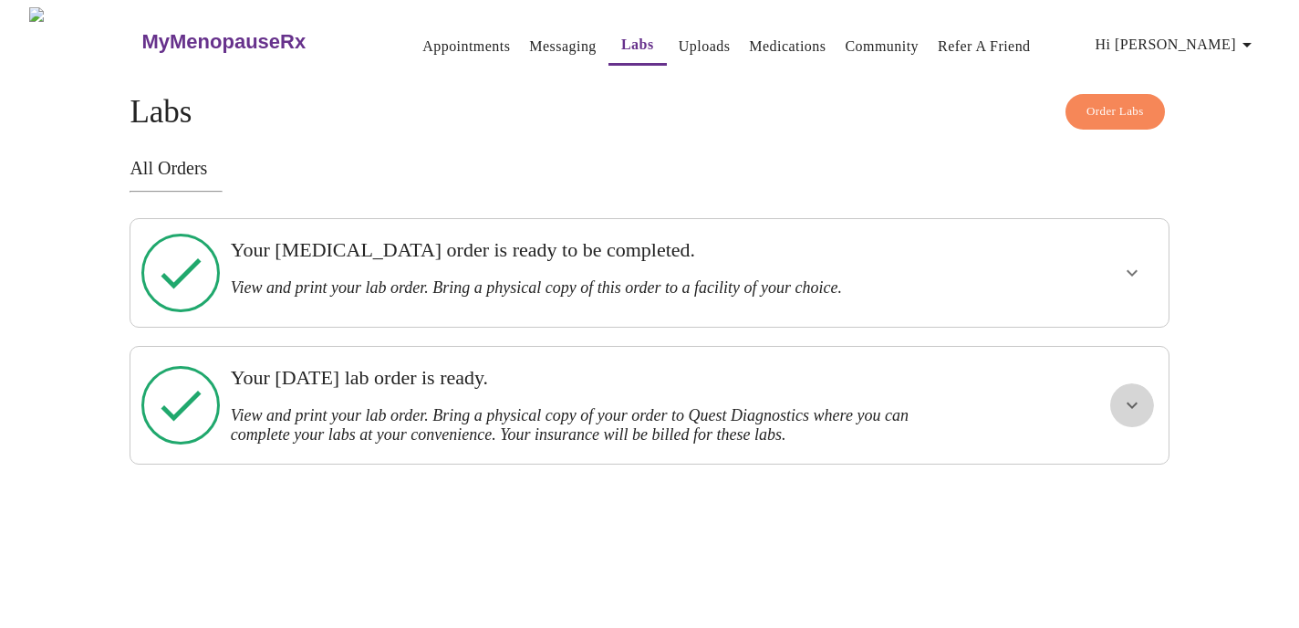
click at [1132, 402] on icon "show more" at bounding box center [1132, 405] width 11 height 6
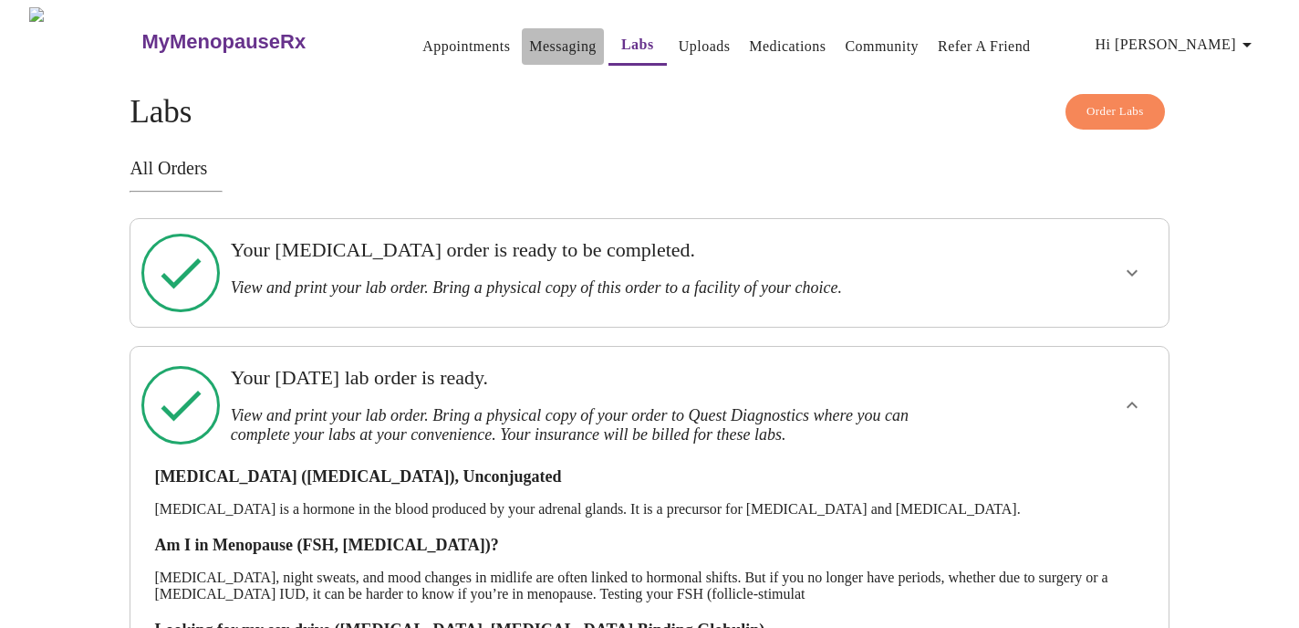
click at [530, 44] on link "Messaging" at bounding box center [562, 47] width 67 height 26
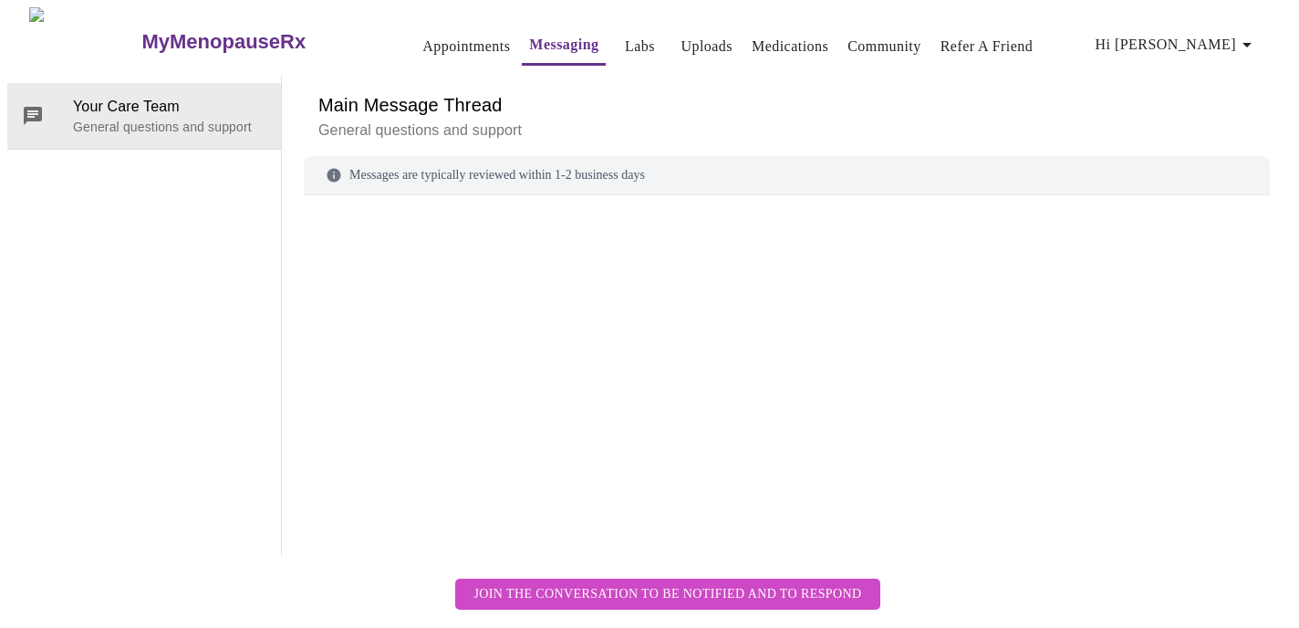
scroll to position [68, 0]
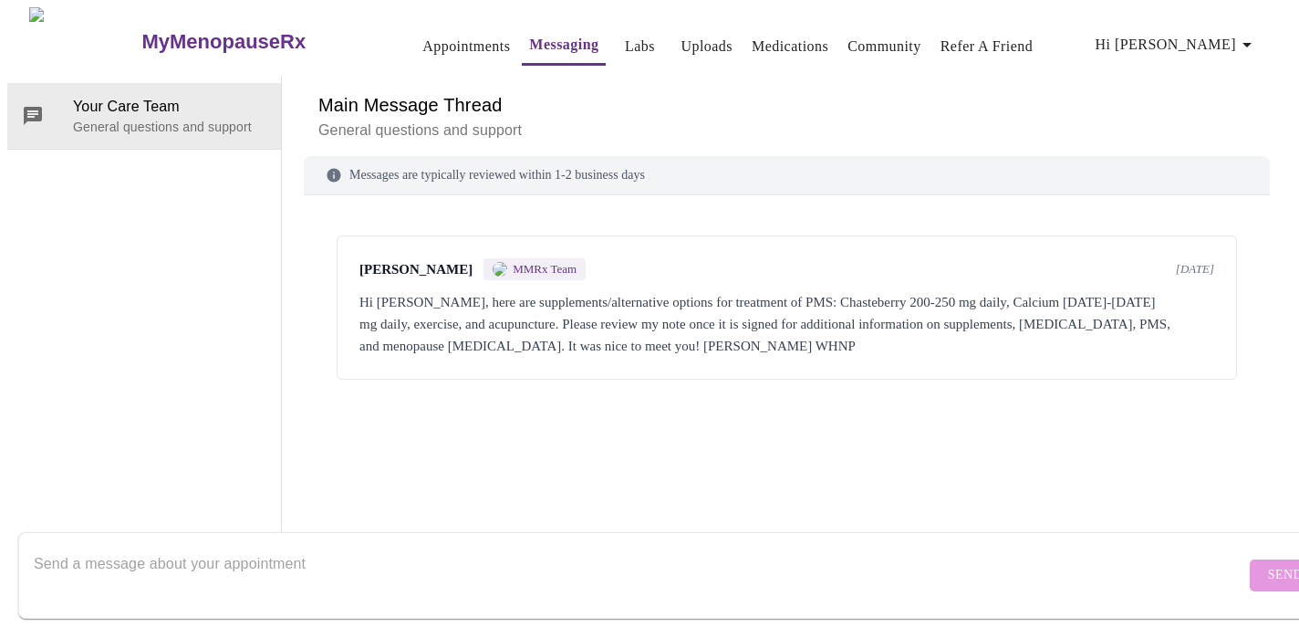
click at [393, 551] on textarea "Send a message about your appointment" at bounding box center [639, 574] width 1211 height 58
click at [63, 554] on textarea "Hi! i uploaded my lab results" at bounding box center [639, 574] width 1211 height 58
click at [223, 545] on textarea "Hi! I uploaded my lab results" at bounding box center [639, 574] width 1211 height 58
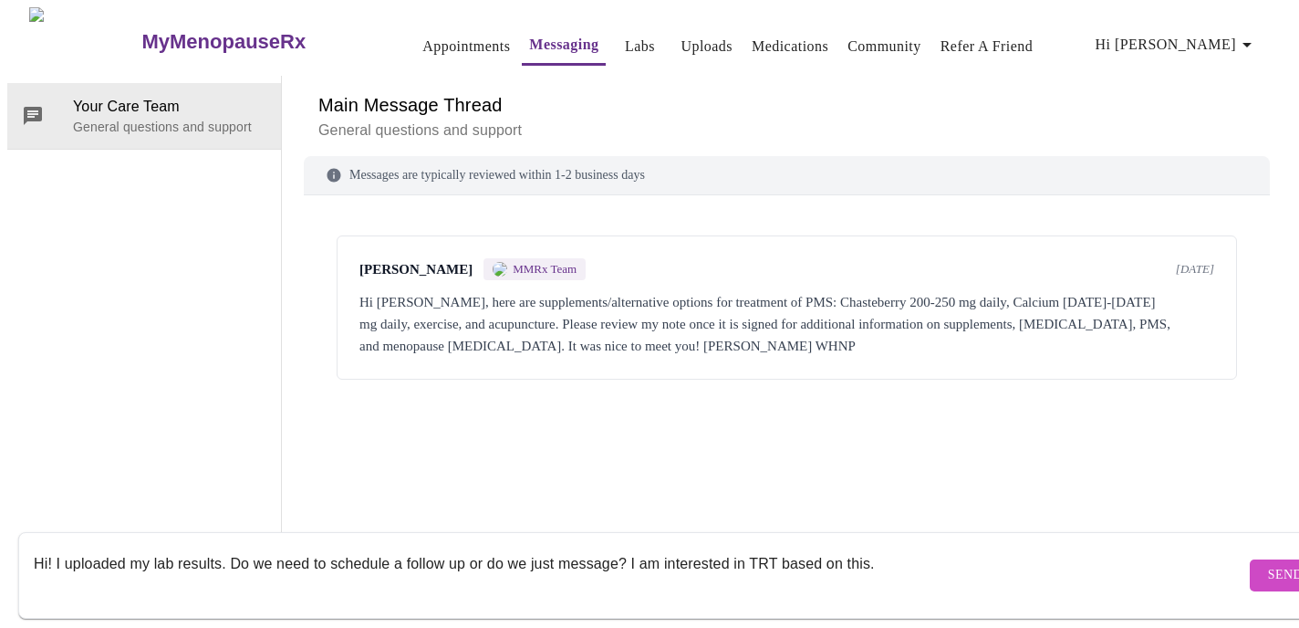
type textarea "Hi! I uploaded my lab results. Do we need to schedule a follow up or do we just…"
click at [1268, 564] on span "Send" at bounding box center [1285, 575] width 35 height 23
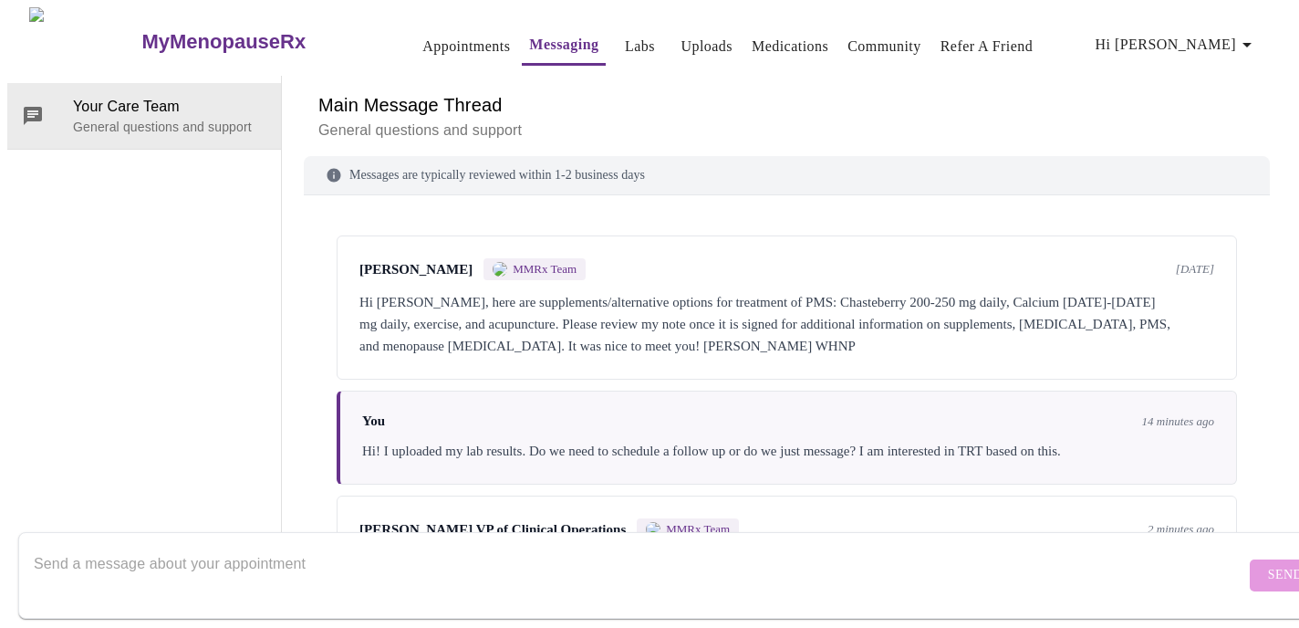
scroll to position [77, 0]
